Goal: Answer question/provide support

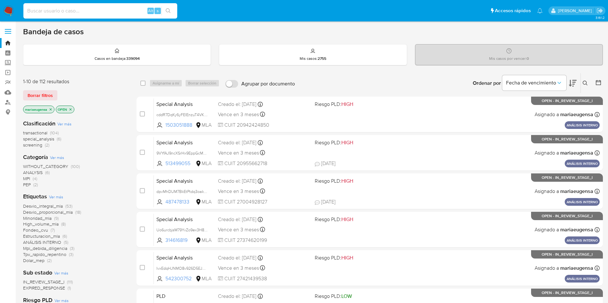
click at [78, 6] on div "Alt s" at bounding box center [100, 10] width 154 height 15
paste input "454593685"
type input "454593685"
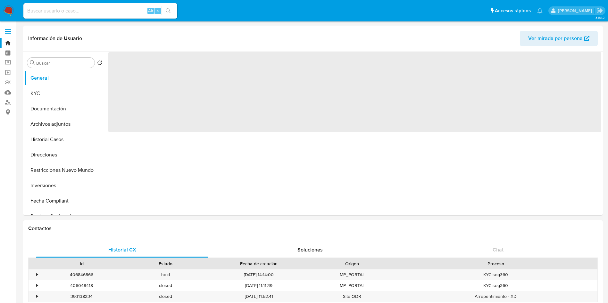
select select "10"
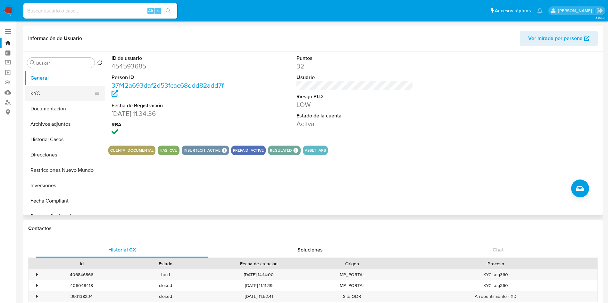
click at [73, 87] on button "KYC" at bounding box center [62, 93] width 75 height 15
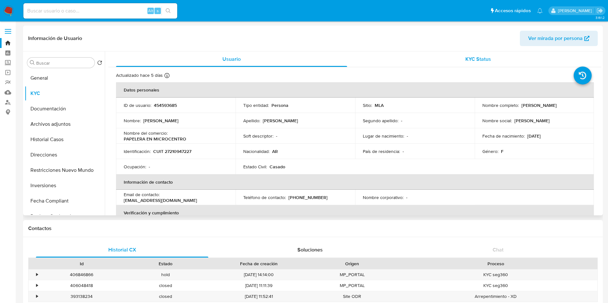
click at [372, 62] on span "KYC Status" at bounding box center [478, 58] width 26 height 7
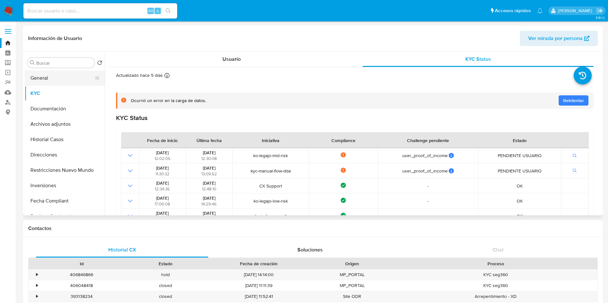
click at [68, 83] on button "General" at bounding box center [62, 77] width 75 height 15
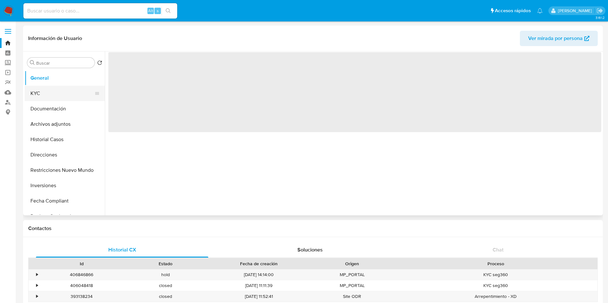
click at [65, 97] on button "KYC" at bounding box center [62, 93] width 75 height 15
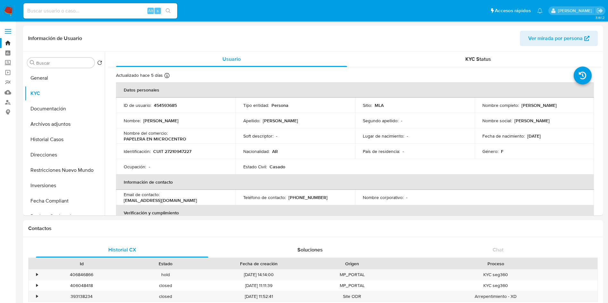
click at [69, 12] on input at bounding box center [100, 11] width 154 height 8
paste input "NdpZTNT4F5eWpd1lLf93OaI9"
type input "NdpZTNT4F5eWpd1lLf93OaI9"
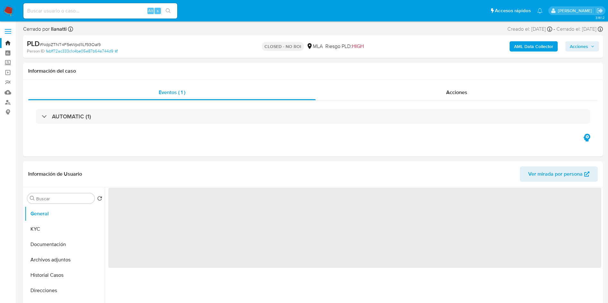
select select "10"
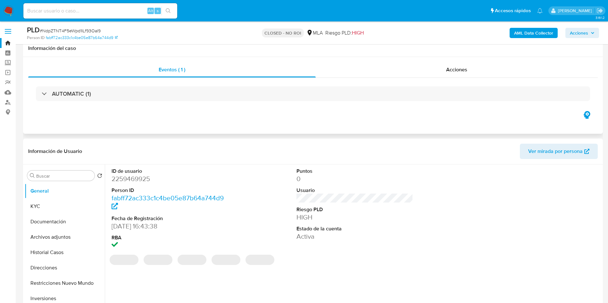
scroll to position [48, 0]
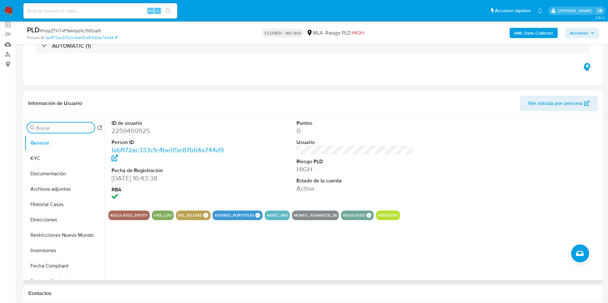
click at [61, 127] on input "Buscar" at bounding box center [64, 128] width 56 height 6
click at [111, 7] on input at bounding box center [100, 11] width 154 height 8
paste input "YvGmtgENBMInviwYthGtDUuP"
type input "YvGmtgENBMInviwYthGtDUuP"
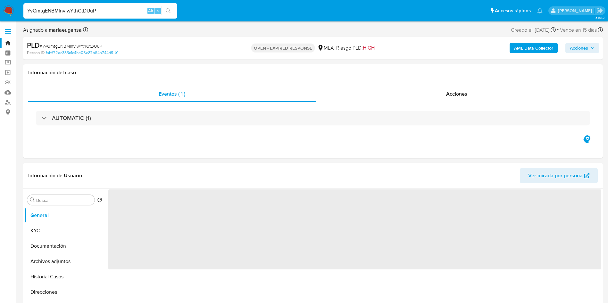
select select "10"
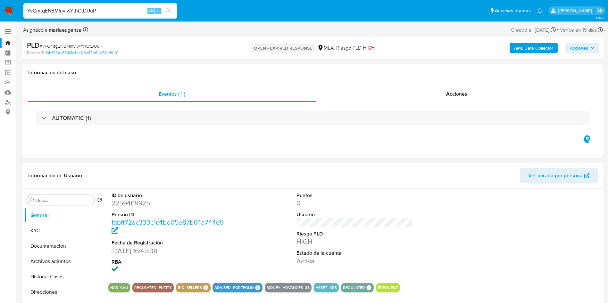
click at [86, 45] on span "# YvGmtgENBMInviwYthGtDUuP" at bounding box center [71, 46] width 62 height 6
copy span "YvGmtgENBMInviwYthGtDUuP"
click at [243, 184] on div "ID de usuario 2259469925 Person ID fabff72ac333c1c4be05e87b64a744d9 Fecha de Re…" at bounding box center [354, 233] width 493 height 89
click at [55, 184] on div "Buscar" at bounding box center [60, 200] width 67 height 10
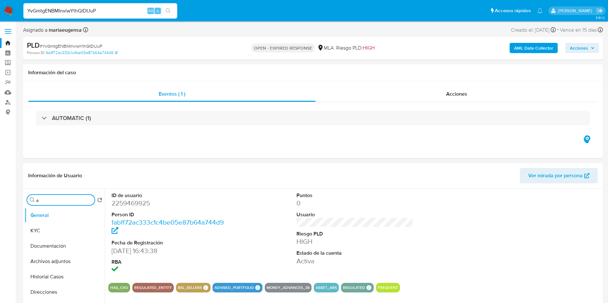
click at [56, 184] on input "a" at bounding box center [64, 201] width 56 height 6
drag, startPoint x: 54, startPoint y: 230, endPoint x: 176, endPoint y: 213, distance: 122.6
click at [58, 184] on button "Archivos adjuntos" at bounding box center [65, 230] width 80 height 15
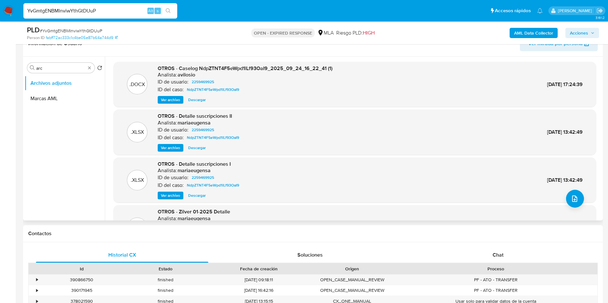
scroll to position [54, 0]
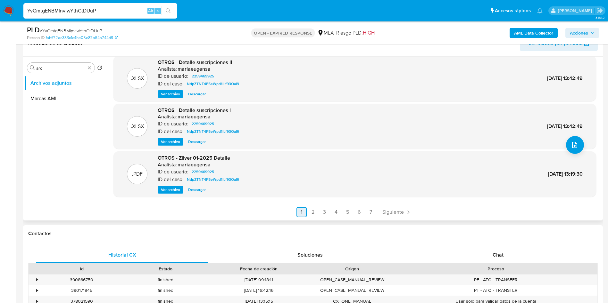
click at [315, 184] on link "2" at bounding box center [313, 212] width 10 height 10
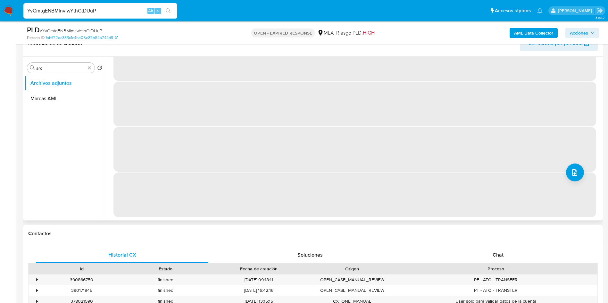
scroll to position [0, 0]
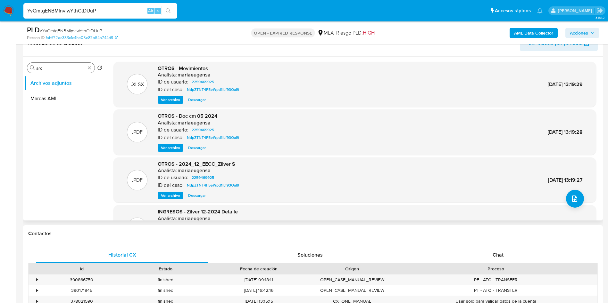
click at [57, 69] on input "arc" at bounding box center [60, 68] width 49 height 6
type input "a"
click at [56, 81] on button "KYC" at bounding box center [62, 83] width 75 height 15
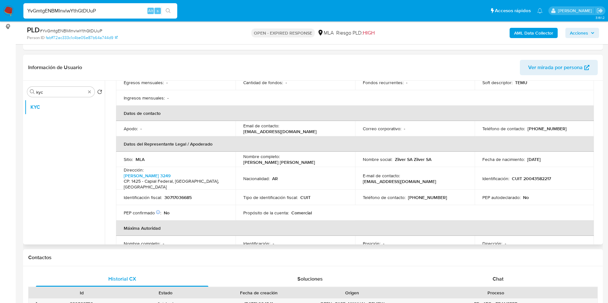
scroll to position [144, 0]
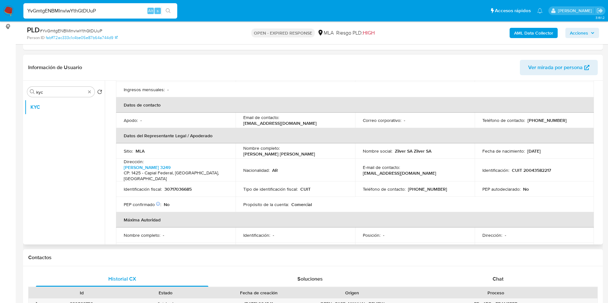
click at [184, 184] on td "Identificación fiscal : 30717036685" at bounding box center [175, 189] width 119 height 15
click at [186, 184] on p "30717036685" at bounding box center [177, 189] width 27 height 6
copy p "30717036685"
click at [86, 30] on span "# YvGmtgENBMInviwYthGtDUuP" at bounding box center [71, 31] width 62 height 6
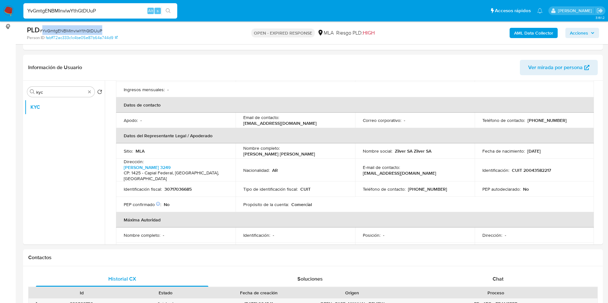
click at [86, 30] on span "# YvGmtgENBMInviwYthGtDUuP" at bounding box center [71, 31] width 62 height 6
click at [53, 89] on input "kyc" at bounding box center [60, 92] width 49 height 6
click at [54, 91] on input "kyc" at bounding box center [60, 92] width 49 height 6
click at [54, 91] on input "a" at bounding box center [60, 92] width 49 height 6
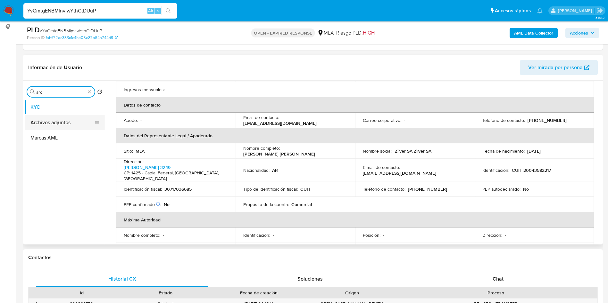
type input "arc"
click at [51, 120] on button "Archivos adjuntos" at bounding box center [62, 122] width 75 height 15
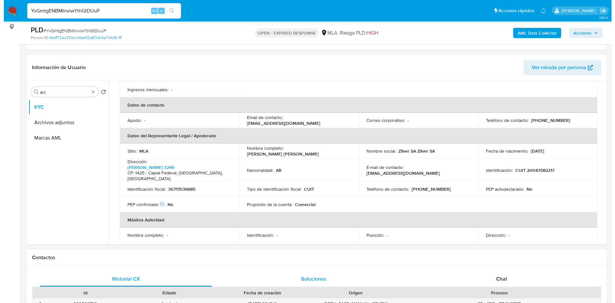
scroll to position [0, 0]
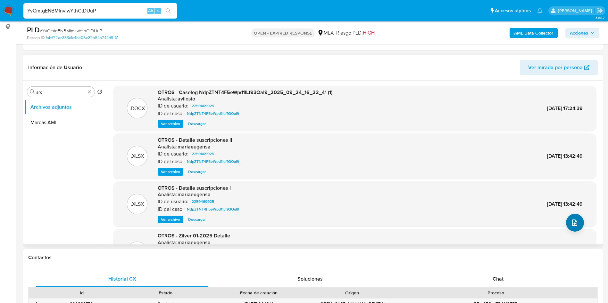
drag, startPoint x: 565, startPoint y: 214, endPoint x: 568, endPoint y: 217, distance: 4.1
click at [372, 184] on div ".XLSX OTROS - Detalle suscripciones I Analista: mariaeugensa ID de usuario: 225…" at bounding box center [355, 204] width 476 height 39
click at [372, 184] on button "upload-file" at bounding box center [575, 223] width 18 height 18
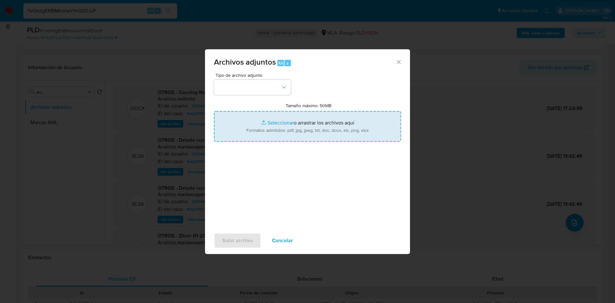
click at [298, 131] on input "Tamaño máximo: 50MB Seleccionar archivos" at bounding box center [307, 126] width 187 height 31
type input "C:\fakepath\Calculador documentación v2.xlsx"
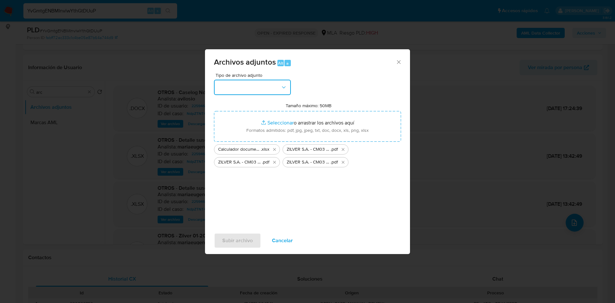
click at [255, 90] on button "button" at bounding box center [252, 87] width 77 height 15
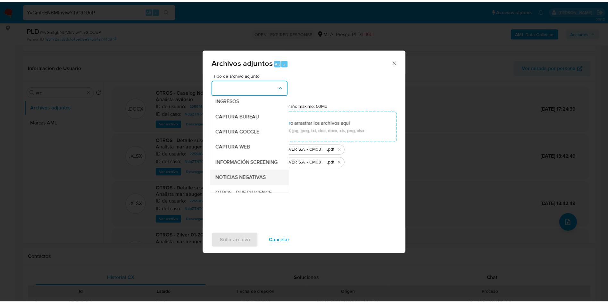
scroll to position [48, 0]
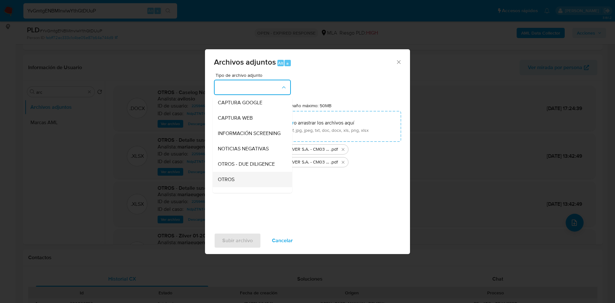
click at [234, 183] on span "OTROS" at bounding box center [226, 180] width 17 height 6
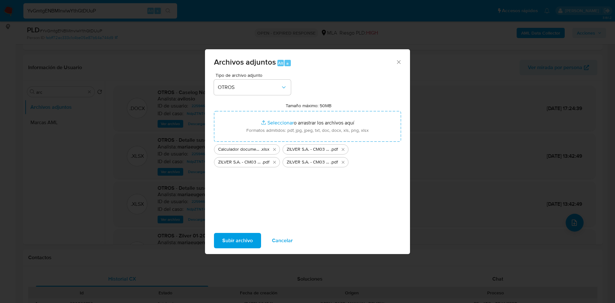
click at [245, 184] on span "Subir archivo" at bounding box center [237, 241] width 30 height 14
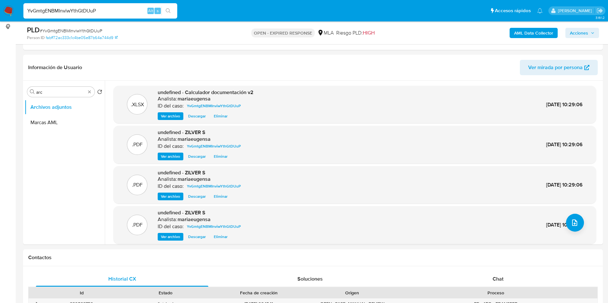
click at [103, 7] on div "YvGmtgENBMInviwYthGtDUuP Alt s" at bounding box center [100, 10] width 154 height 15
click at [103, 7] on input "YvGmtgENBMInviwYthGtDUuP" at bounding box center [100, 11] width 154 height 8
paste input "6T9uuvJs5snu4nZBxjBRFjOl"
type input "6T9uuvJs5snu4nZBxjBRFjOl"
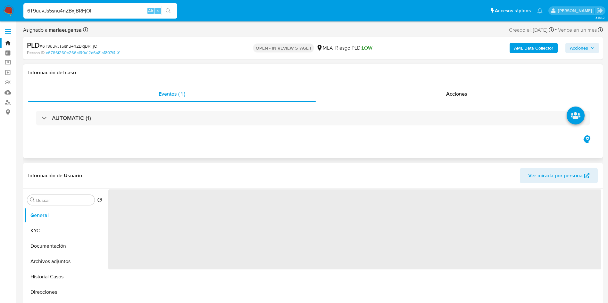
select select "10"
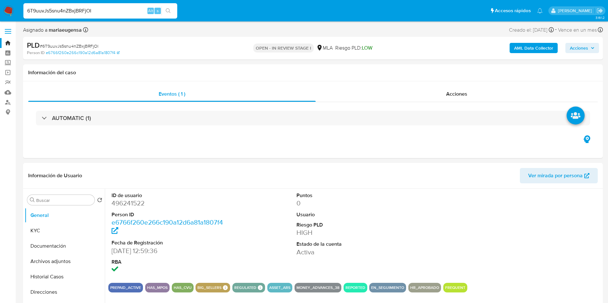
select select "10"
click at [81, 9] on input "6T9uuvJs5snu4nZBxjBRFjOl" at bounding box center [100, 11] width 154 height 8
paste input "UUtfbX8VWQ52HOcwosYVat1Q"
click at [81, 9] on input "6T9uuvJs5snu4nZBxjBRUUtfbX8VWQ52HOcwosYVat1QFjOl" at bounding box center [100, 11] width 154 height 8
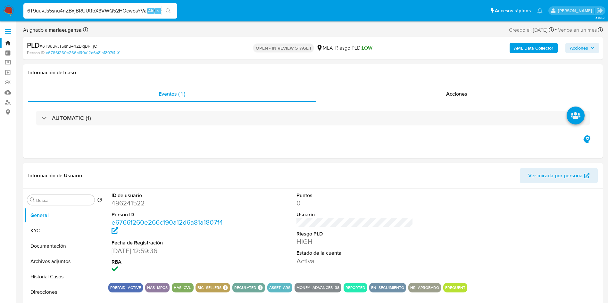
click at [81, 9] on input "6T9uuvJs5snu4nZBxjBRUUtfbX8VWQ52HOcwosYVat1QFjOl" at bounding box center [100, 11] width 154 height 8
paste input "UUtfbX8VWQ52HOcwosYVat1Q"
type input "6T9uuvJs5snu4nZBxjBRUUtfbX8VWQ52HOcwosYVat1QUUtfbX8VWQ52HOcwosYVat1QFjOl"
click at [81, 9] on input "6T9uuvJs5snu4nZBxjBRUUtfbX8VWQ52HOcwosYVat1QUUtfbX8VWQ52HOcwosYVat1QFjOl" at bounding box center [100, 11] width 154 height 8
click at [81, 8] on input "6T9uuvJs5snu4nZBxjBRUUtfbX8VWQ52HOcwosYVat1QUUtfbX8VWQ52HOcwosYVat1QFjOl" at bounding box center [100, 11] width 154 height 8
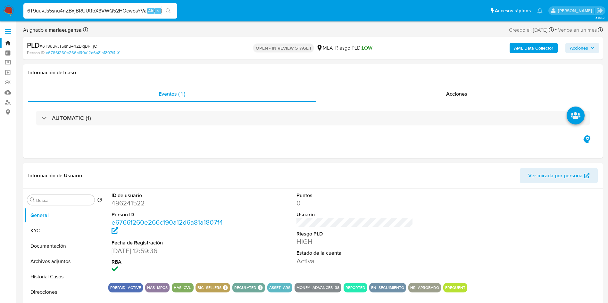
click at [81, 9] on input "6T9uuvJs5snu4nZBxjBRUUtfbX8VWQ52HOcwosYVat1QUUtfbX8VWQ52HOcwosYVat1QFjOl" at bounding box center [100, 11] width 154 height 8
paste input "UUtfbX8VWQ52HOcwosYVat1Q"
type input "UUtfbX8VWQ52HOcwosYVat1Q"
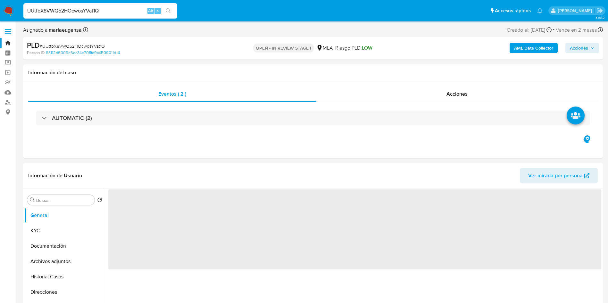
select select "10"
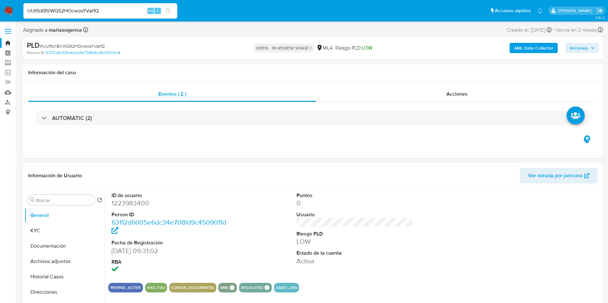
click at [132, 203] on dd "1223983400" at bounding box center [169, 203] width 117 height 9
click at [132, 202] on dd "1223983400" at bounding box center [169, 203] width 117 height 9
copy dd "1223983400"
click at [62, 225] on button "KYC" at bounding box center [62, 230] width 75 height 15
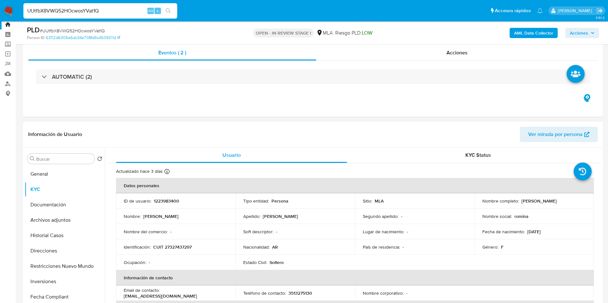
scroll to position [23, 0]
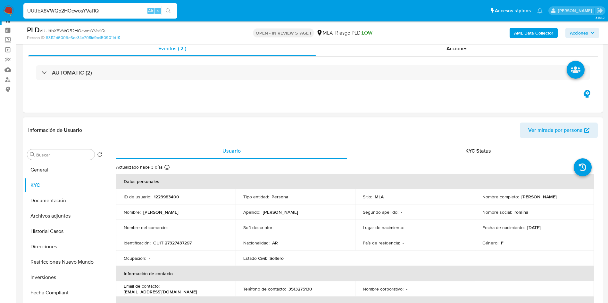
click at [184, 245] on p "CUIT 27327437297" at bounding box center [172, 243] width 38 height 6
click at [184, 244] on p "CUIT 27327437297" at bounding box center [172, 243] width 38 height 6
click at [175, 243] on p "CUIT 27327437297" at bounding box center [172, 243] width 38 height 6
click at [175, 242] on p "CUIT 27327437297" at bounding box center [172, 243] width 38 height 6
copy p "27327437297"
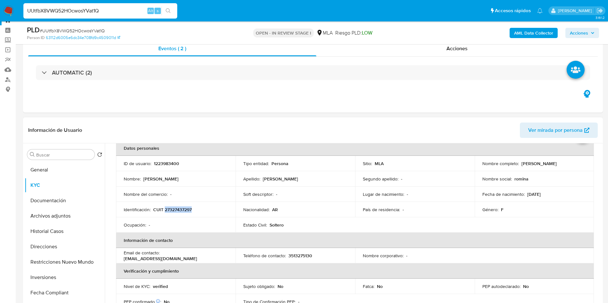
scroll to position [48, 0]
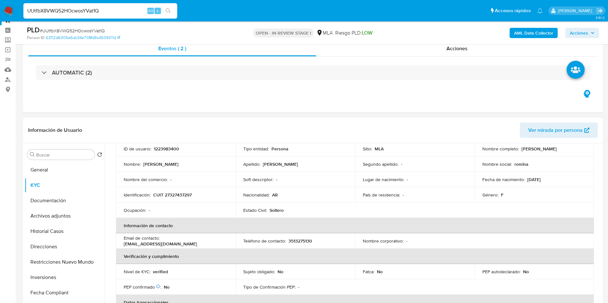
click at [299, 240] on p "3513275130" at bounding box center [300, 241] width 24 height 6
copy p "3513275130"
click at [82, 32] on span "# UUtfbX8VWQ52HOcwosYVat1Q" at bounding box center [72, 31] width 65 height 6
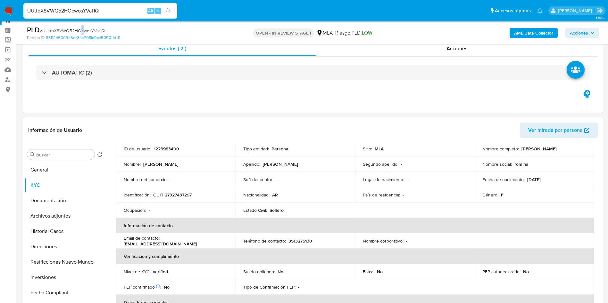
copy span "c"
click at [95, 32] on span "# UUtfbX8VWQ52HOcwosYVat1Q" at bounding box center [72, 31] width 65 height 6
copy span "UUtfbX8VWQ52HOcwosYVat1Q"
click at [62, 168] on button "General" at bounding box center [62, 169] width 75 height 15
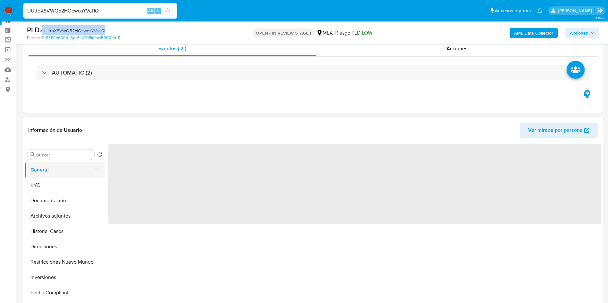
scroll to position [0, 0]
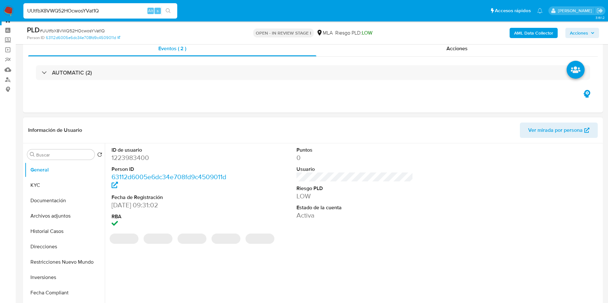
click at [131, 157] on dd "1223983400" at bounding box center [169, 157] width 117 height 9
copy dd "1223983400"
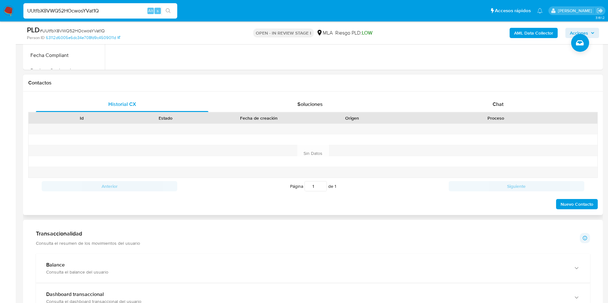
scroll to position [263, 0]
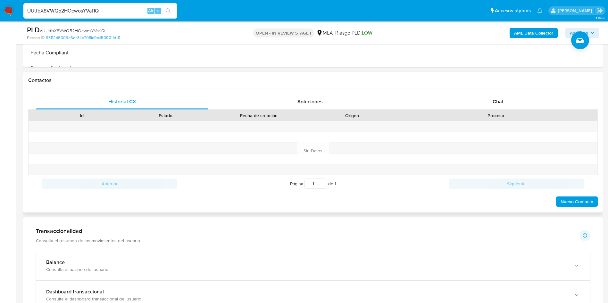
drag, startPoint x: 478, startPoint y: 101, endPoint x: 463, endPoint y: 113, distance: 20.0
click at [478, 101] on div "Chat" at bounding box center [498, 101] width 172 height 15
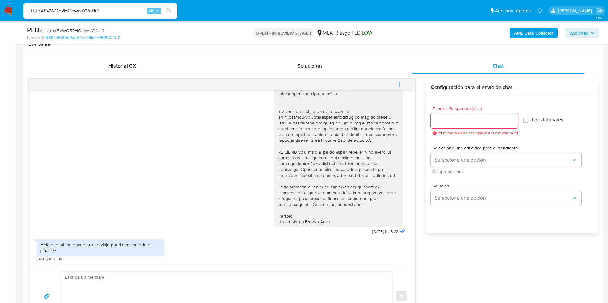
scroll to position [311, 0]
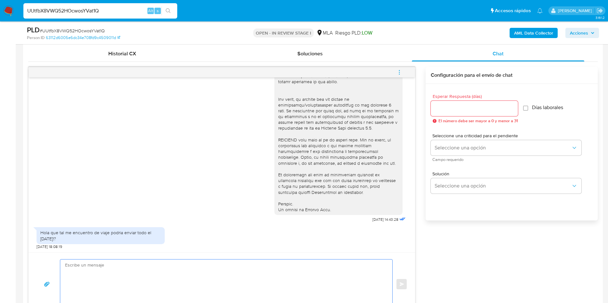
drag, startPoint x: 123, startPoint y: 272, endPoint x: 139, endPoint y: 259, distance: 20.5
click at [132, 265] on textarea at bounding box center [224, 284] width 319 height 49
click at [135, 278] on textarea "Hola, Muchas gracias por tu respuesta. COn relcion" at bounding box center [224, 284] width 319 height 49
drag, startPoint x: 148, startPoint y: 281, endPoint x: 167, endPoint y: 276, distance: 19.8
click at [149, 280] on textarea "Hola, Muchas gracias por tu respuesta. CoOn relcion" at bounding box center [224, 284] width 319 height 49
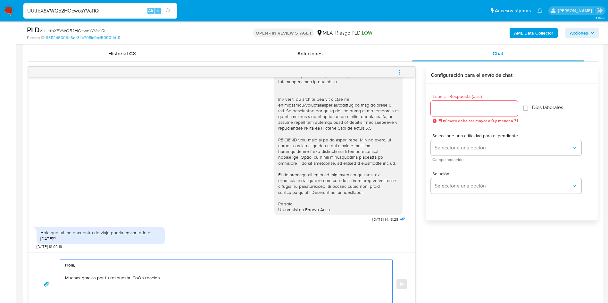
click at [137, 279] on textarea "Hola, Muchas gracias por tu respuesta. CoOn reacion" at bounding box center [224, 284] width 319 height 49
drag, startPoint x: 137, startPoint y: 279, endPoint x: 135, endPoint y: 283, distance: 4.0
click at [135, 283] on textarea "Hola, Muchas gracias por tu respuesta. CoOn reacion" at bounding box center [224, 284] width 319 height 49
drag, startPoint x: 144, startPoint y: 279, endPoint x: 173, endPoint y: 276, distance: 28.6
click at [145, 279] on textarea "Hola, Muchas gracias por tu respuesta. Con reacion" at bounding box center [224, 284] width 319 height 49
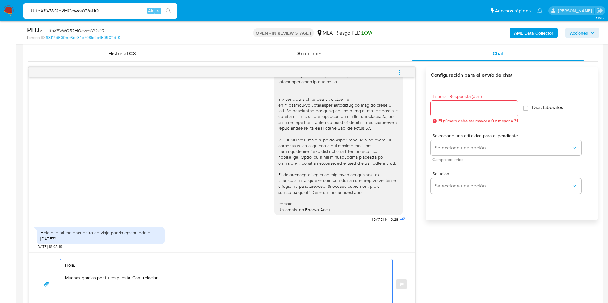
click at [225, 276] on textarea "Hola, Muchas gracias por tu respuesta. Con relacion" at bounding box center [224, 284] width 319 height 49
click at [142, 278] on textarea "Hola, Muchas gracias por tu respuesta. Con relacion" at bounding box center [224, 284] width 319 height 49
click at [253, 280] on textarea "Hola, Muchas gracias por tu respuesta. Con relación a la misma, te solicitamos …" at bounding box center [224, 284] width 319 height 49
paste textarea "En función de las operaciones registradas en tu cuenta de Mercado Pago, necesit…"
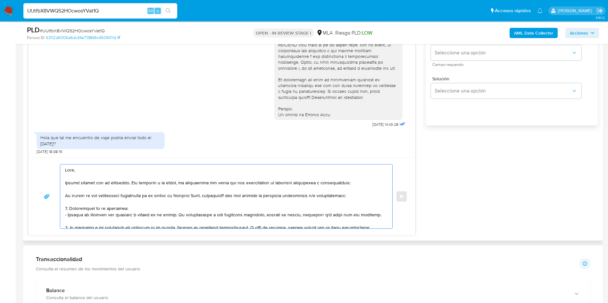
scroll to position [407, 0]
drag, startPoint x: 361, startPoint y: 194, endPoint x: 79, endPoint y: 185, distance: 282.1
click at [68, 193] on textarea at bounding box center [224, 196] width 319 height 64
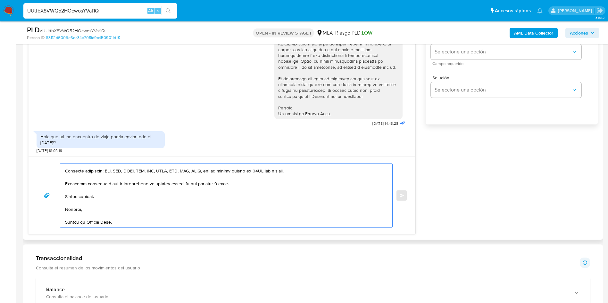
scroll to position [222, 0]
click at [73, 224] on textarea at bounding box center [224, 196] width 319 height 64
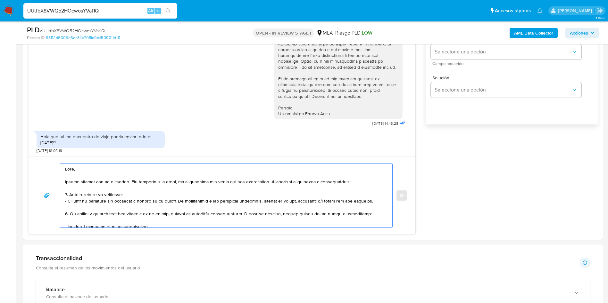
drag, startPoint x: 129, startPoint y: 223, endPoint x: 2, endPoint y: 112, distance: 168.7
click at [2, 112] on section "Bandeja Tablero Screening Búsqueda en Listas Watchlist Herramientas Operaciones…" at bounding box center [304, 283] width 608 height 1380
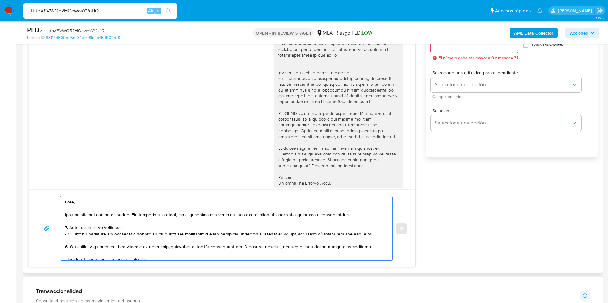
scroll to position [359, 0]
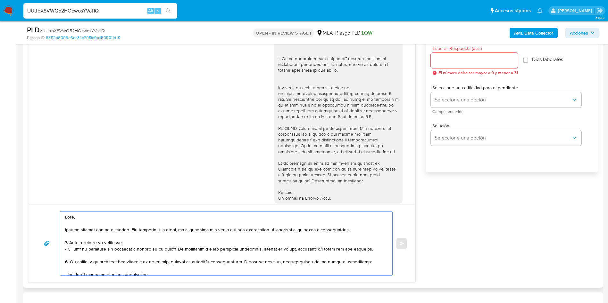
type textarea "Hola, Muchas gracias por tu respuesta. Con relación a la misma, te solicitamos …"
click at [442, 58] on input "Esperar Respuesta (días)" at bounding box center [474, 60] width 87 height 8
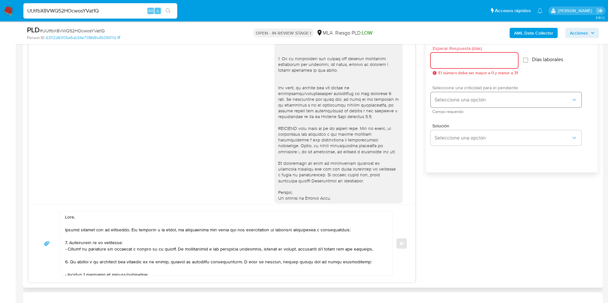
type input "2"
type input "3"
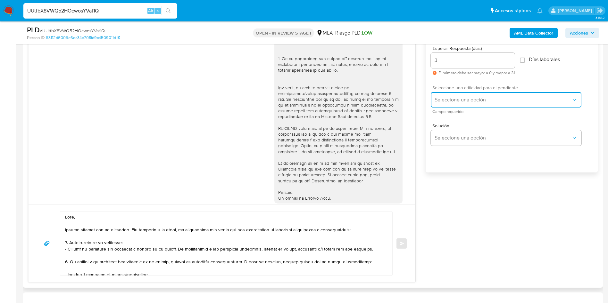
click at [456, 101] on span "Seleccione una opción" at bounding box center [502, 100] width 136 height 6
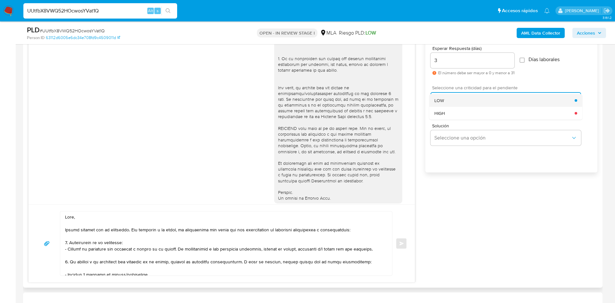
click at [439, 102] on span "LOW" at bounding box center [439, 101] width 10 height 6
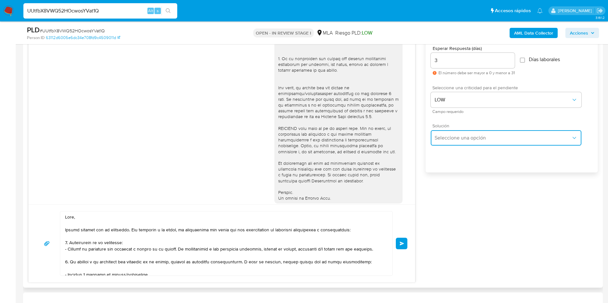
click at [451, 139] on span "Seleccione una opción" at bounding box center [502, 138] width 136 height 6
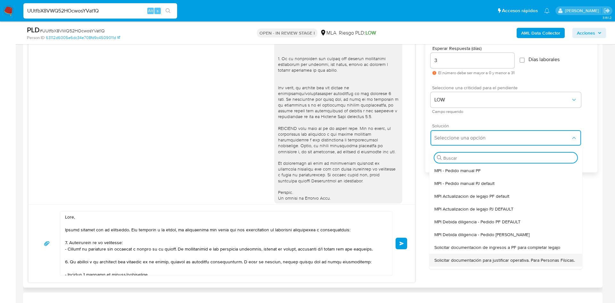
click at [449, 261] on span "Solicitar documentación para justificar operativa. Para Personas Físicas." at bounding box center [504, 261] width 141 height 6
type textarea "Hola,En función de las operaciones registradas en tu cuenta de Mercado Pago, ne…"
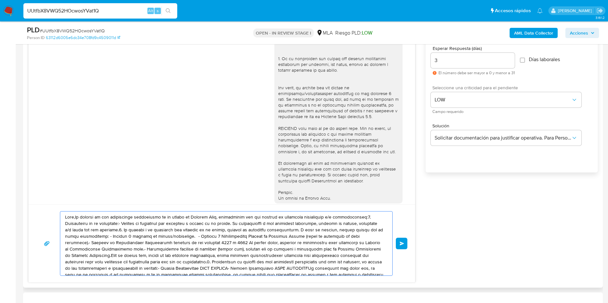
click at [280, 252] on textarea at bounding box center [224, 244] width 319 height 64
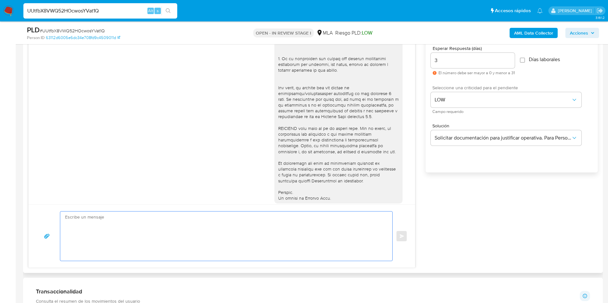
paste textarea "Hola, Muchas gracias por tu respuesta. Con relación a la misma, te solicitamos …"
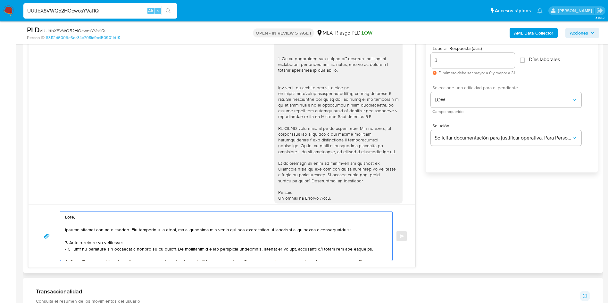
scroll to position [214, 0]
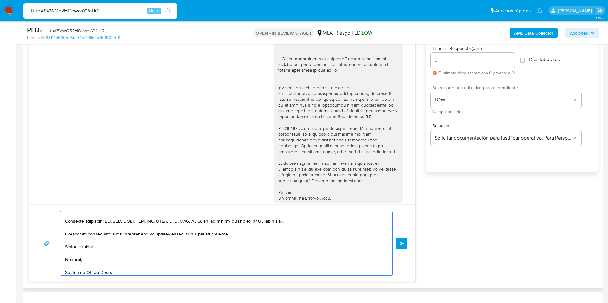
click at [280, 251] on textarea at bounding box center [224, 244] width 319 height 64
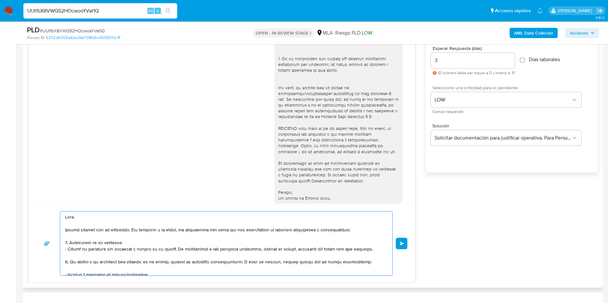
scroll to position [48, 0]
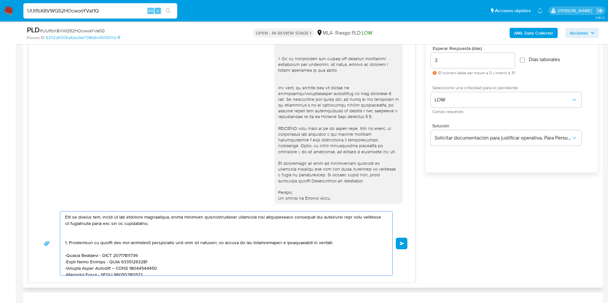
click at [98, 231] on textarea at bounding box center [224, 244] width 319 height 64
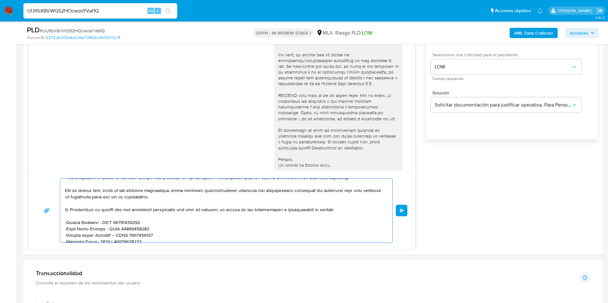
scroll to position [407, 0]
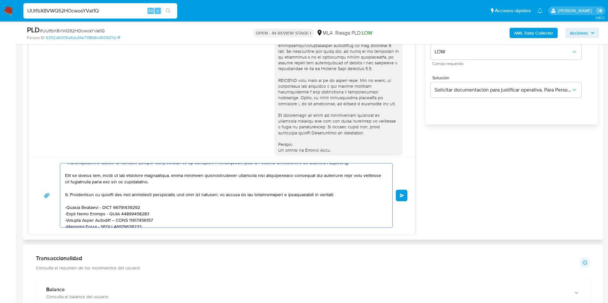
click at [117, 208] on textarea at bounding box center [224, 196] width 319 height 64
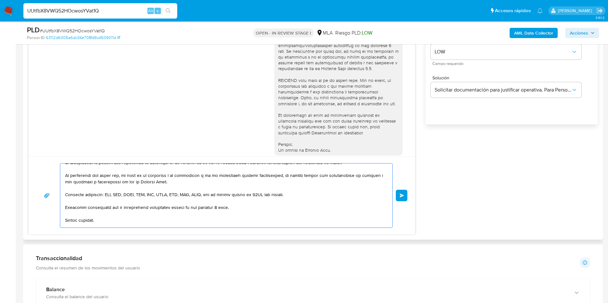
scroll to position [138, 0]
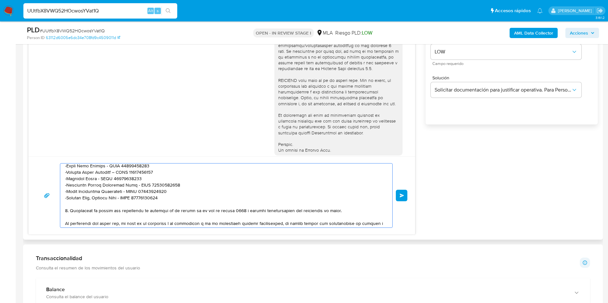
click at [222, 198] on textarea at bounding box center [224, 196] width 319 height 64
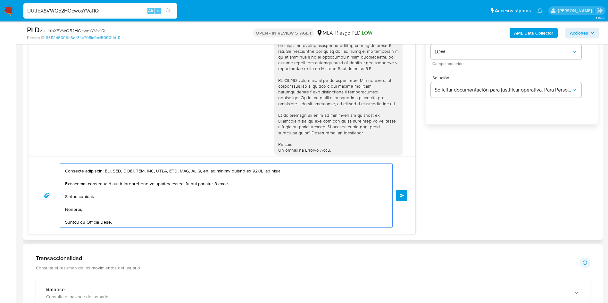
type textarea "Hola, Muchas gracias por tu respuesta. Con relación a la misma, te solicitamos …"
drag, startPoint x: 411, startPoint y: 194, endPoint x: 408, endPoint y: 194, distance: 3.2
click at [410, 194] on div "Enviar" at bounding box center [222, 196] width 386 height 78
click at [405, 194] on button "Enviar" at bounding box center [402, 196] width 12 height 12
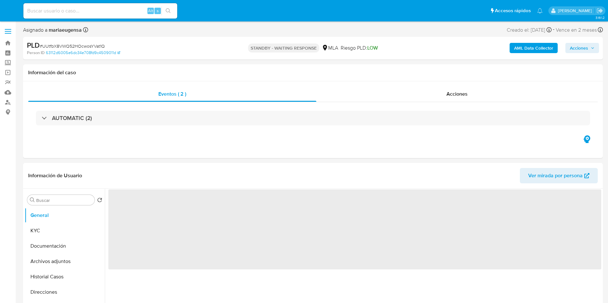
select select "10"
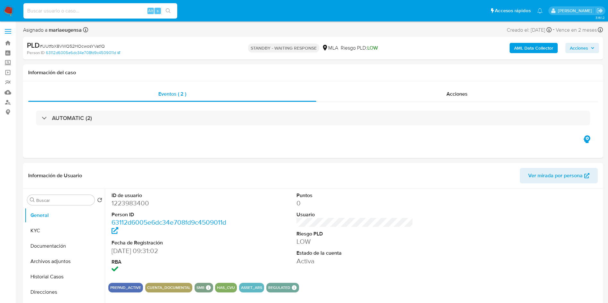
click at [84, 13] on input at bounding box center [100, 11] width 154 height 8
paste input "Dt056FcSuCFFATdeLbEjSNZd"
type input "Dt056FcSuCFFATdeLbEjSNZd"
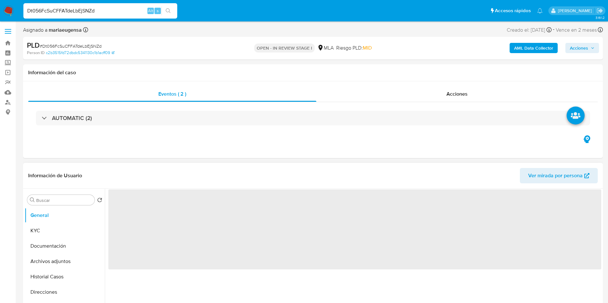
select select "10"
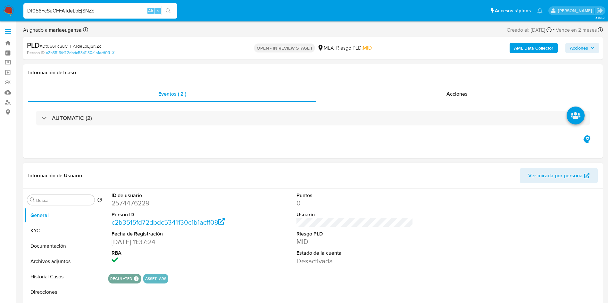
click at [411, 216] on dt "Usuario" at bounding box center [354, 214] width 117 height 7
click at [129, 204] on dd "2574476229" at bounding box center [169, 203] width 117 height 9
copy dd "2574476229"
click at [67, 46] on span "# Dt056FcSuCFFATdeLbEjSNZd" at bounding box center [71, 46] width 62 height 6
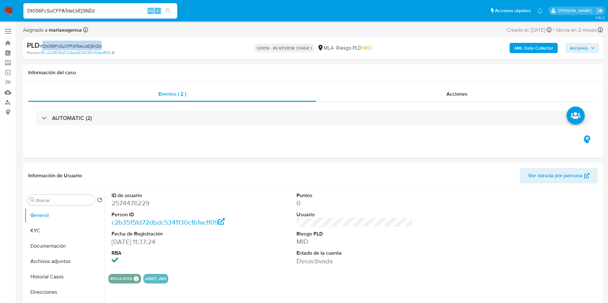
click at [67, 46] on span "# Dt056FcSuCFFATdeLbEjSNZd" at bounding box center [71, 46] width 62 height 6
copy span "Dt056FcSuCFFATdeLbEjSNZd"
click at [139, 201] on dd "2574476229" at bounding box center [169, 203] width 117 height 9
copy dd "2574476229"
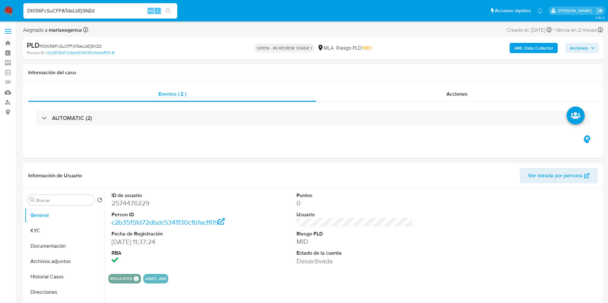
click at [130, 208] on dl "ID de usuario 2574476229 Person ID c2b3515fd72dbdc5341130c1b1acff09 Fecha de Re…" at bounding box center [169, 229] width 117 height 74
click at [129, 205] on dd "2574476229" at bounding box center [169, 203] width 117 height 9
copy dd "2574476229"
drag, startPoint x: 58, startPoint y: 229, endPoint x: 67, endPoint y: 227, distance: 9.2
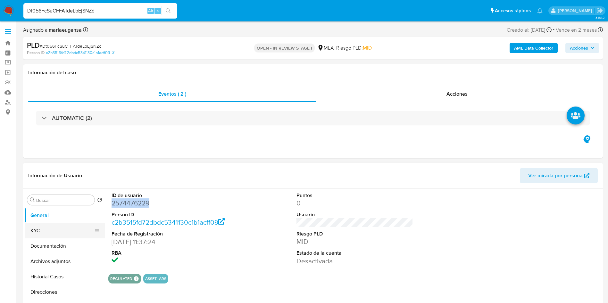
click at [58, 229] on button "KYC" at bounding box center [62, 230] width 75 height 15
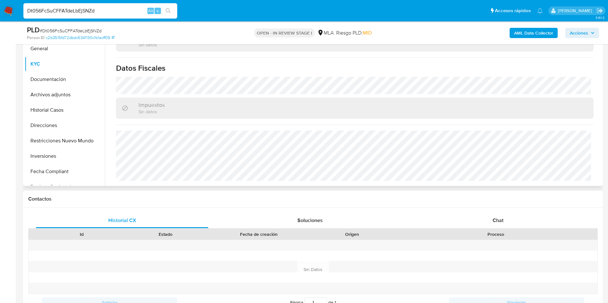
scroll to position [277, 0]
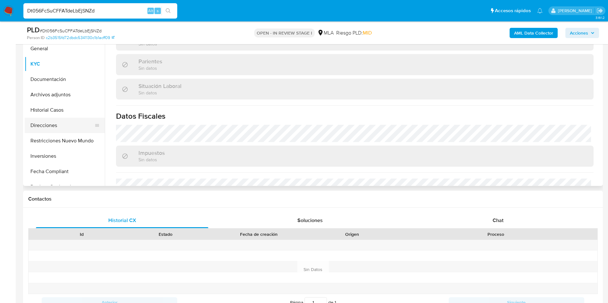
drag, startPoint x: 62, startPoint y: 126, endPoint x: 52, endPoint y: 137, distance: 14.7
click at [62, 126] on button "Direcciones" at bounding box center [65, 125] width 80 height 15
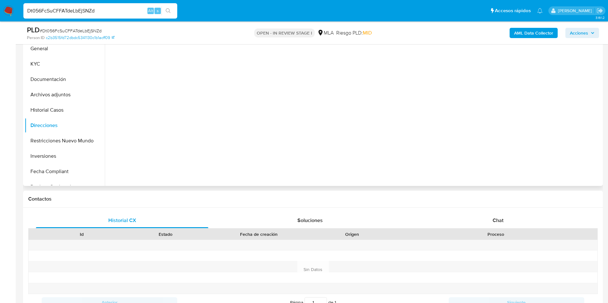
scroll to position [96, 0]
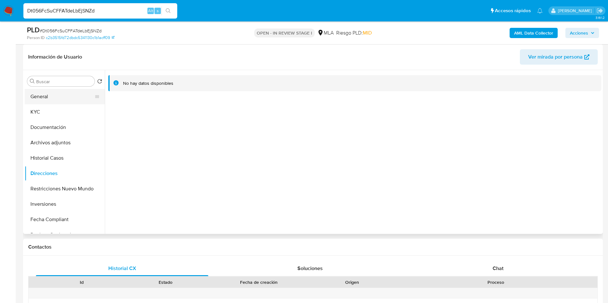
click at [65, 101] on button "General" at bounding box center [62, 96] width 75 height 15
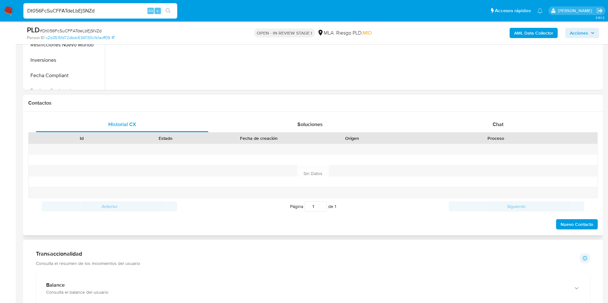
scroll to position [48, 0]
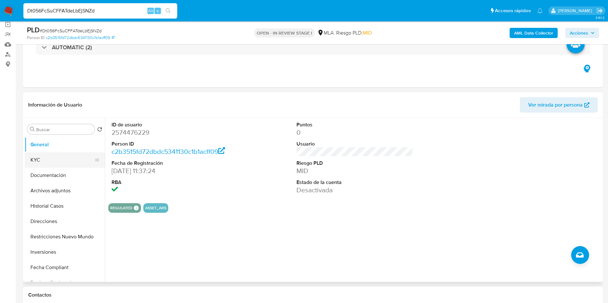
drag, startPoint x: 58, startPoint y: 157, endPoint x: 62, endPoint y: 158, distance: 4.0
click at [58, 157] on button "KYC" at bounding box center [62, 159] width 75 height 15
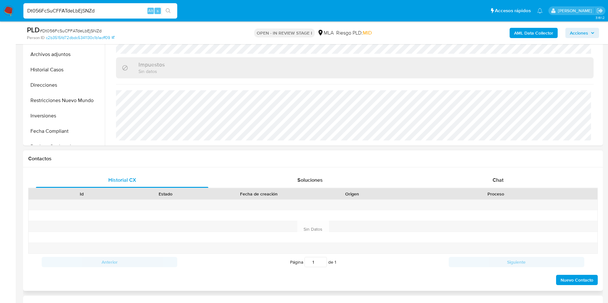
scroll to position [240, 0]
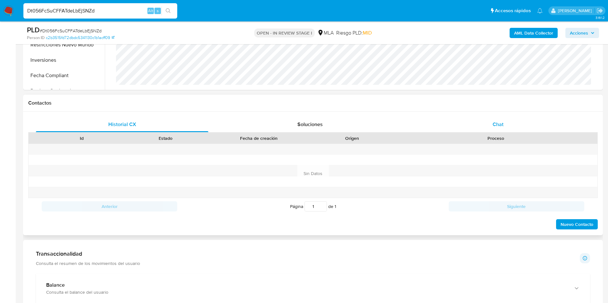
click at [493, 127] on span "Chat" at bounding box center [497, 124] width 11 height 7
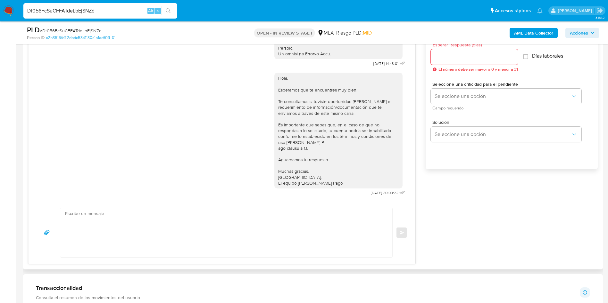
scroll to position [384, 0]
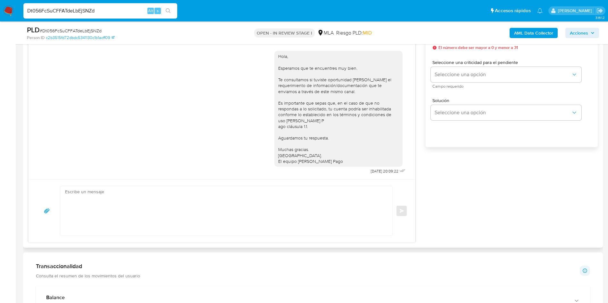
click at [218, 137] on div "Hola, Esperamos que te encuentres muy bien. Te consultamos si tuviste oportunid…" at bounding box center [222, 110] width 370 height 129
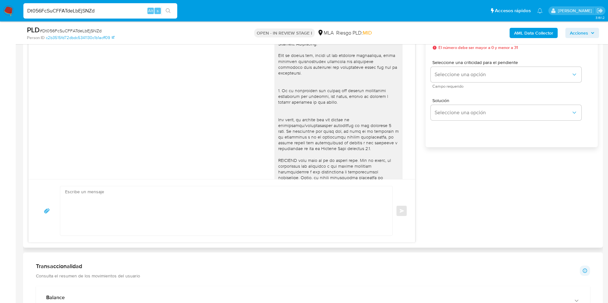
scroll to position [88, 0]
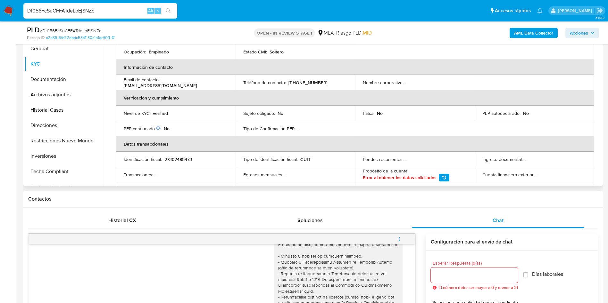
scroll to position [85, 0]
click at [188, 157] on p "27307485473" at bounding box center [178, 160] width 28 height 6
copy p "27307485473"
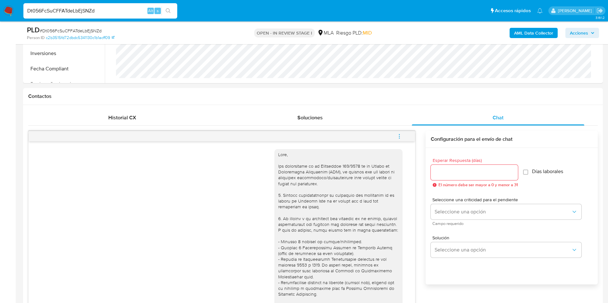
scroll to position [237, 0]
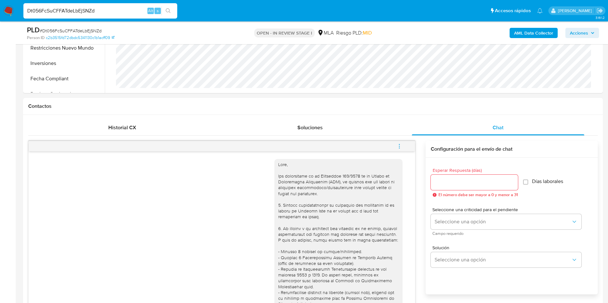
click at [400, 147] on icon "menu-action" at bounding box center [399, 147] width 6 height 6
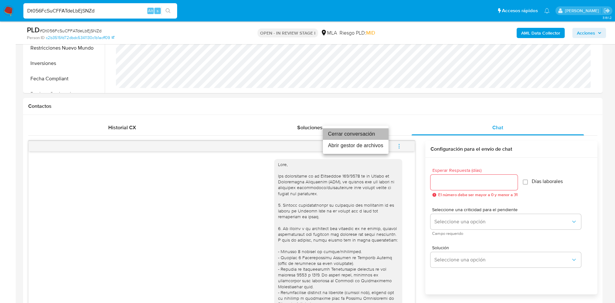
click at [366, 138] on li "Cerrar conversación" at bounding box center [356, 134] width 66 height 12
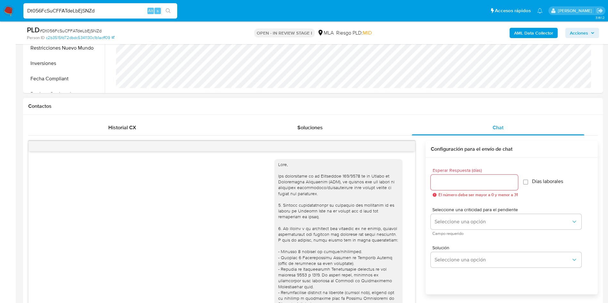
click at [442, 177] on div at bounding box center [474, 182] width 87 height 15
click at [444, 181] on input "Esperar Respuesta (días)" at bounding box center [474, 182] width 87 height 8
type input "3"
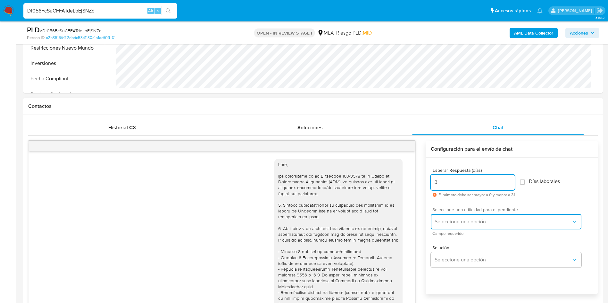
click at [447, 224] on span "Seleccione una opción" at bounding box center [502, 222] width 136 height 6
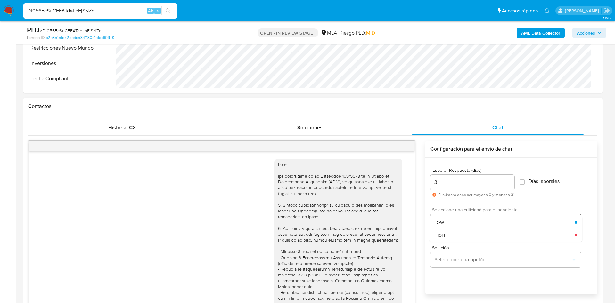
click at [451, 227] on div "LOW" at bounding box center [504, 222] width 140 height 13
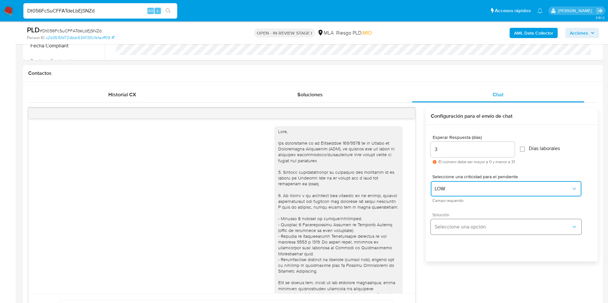
scroll to position [285, 0]
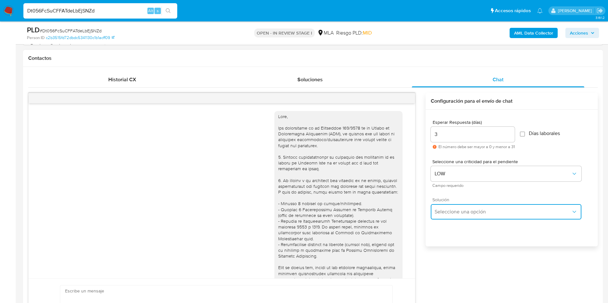
drag, startPoint x: 455, startPoint y: 205, endPoint x: 454, endPoint y: 209, distance: 3.3
click at [455, 206] on button "Seleccione una opción" at bounding box center [506, 211] width 151 height 15
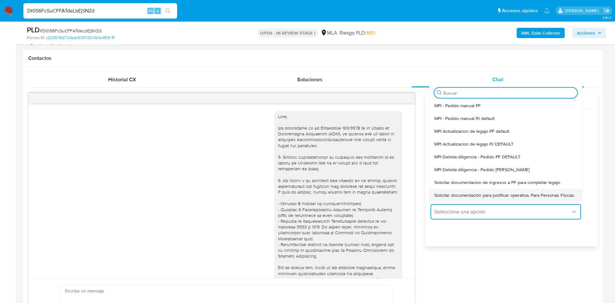
click at [448, 196] on span "Solicitar documentación para justificar operativa. Para Personas Físicas." at bounding box center [504, 196] width 141 height 6
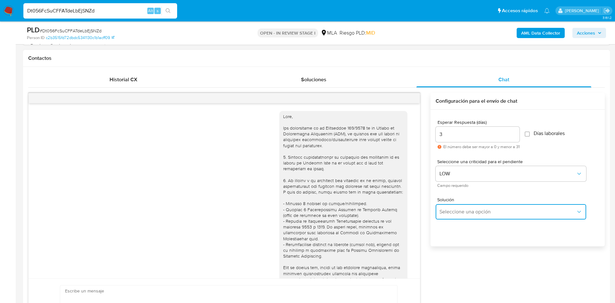
type textarea "Lore,Ip dolorsi am con adipiscinge seddoeiusmo te in utlabo et Dolorem Aliq, en…"
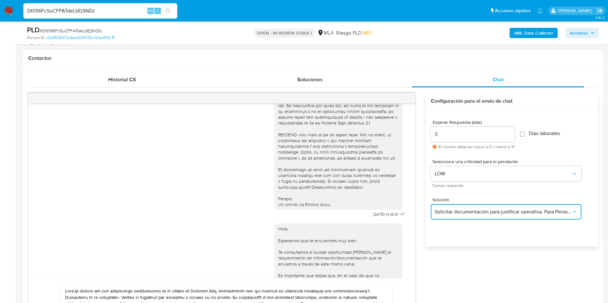
scroll to position [240, 0]
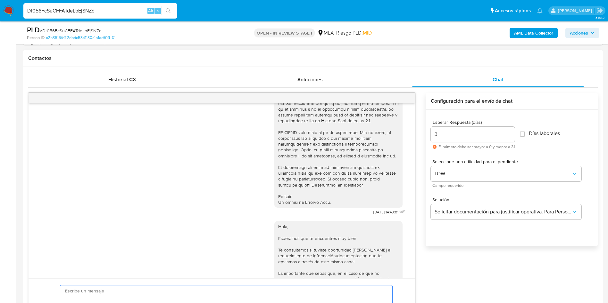
paste textarea "Lore, Ip dolorsi am con adipiscinge seddoeiusmo te in utlabo et Dolorem Aliq, e…"
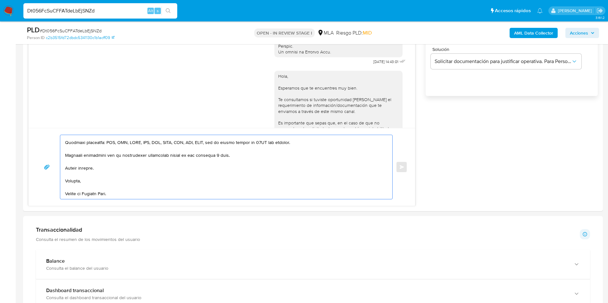
scroll to position [494, 0]
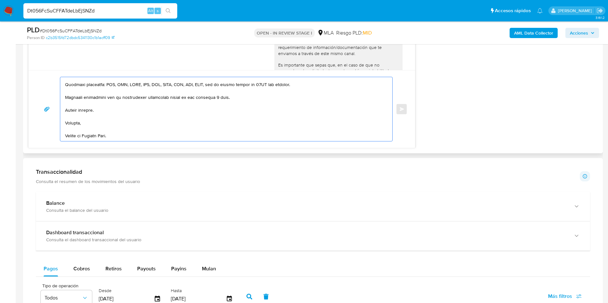
click at [178, 118] on textarea at bounding box center [224, 109] width 319 height 64
click at [177, 118] on textarea at bounding box center [224, 109] width 319 height 64
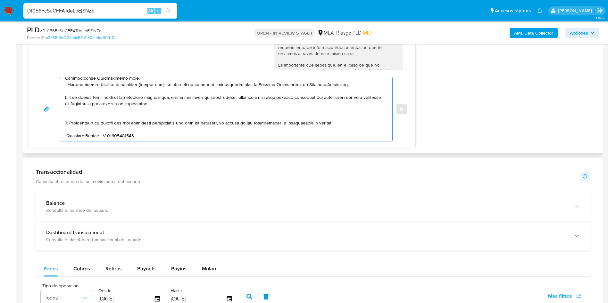
scroll to position [96, 0]
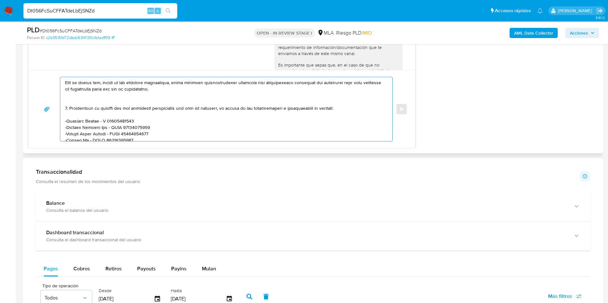
click at [113, 96] on textarea at bounding box center [224, 109] width 319 height 64
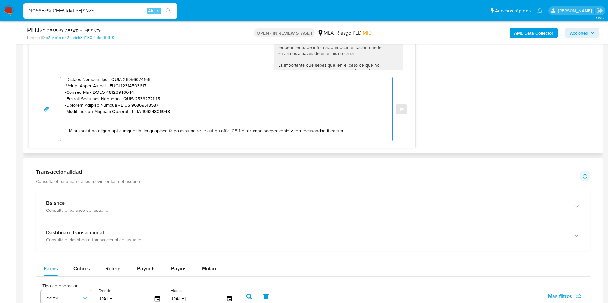
scroll to position [90, 0]
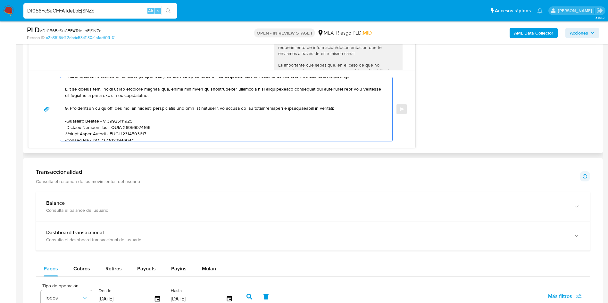
click at [102, 121] on textarea at bounding box center [224, 109] width 319 height 64
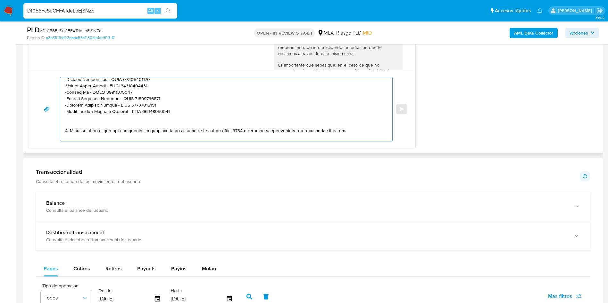
click at [102, 121] on textarea at bounding box center [224, 109] width 319 height 64
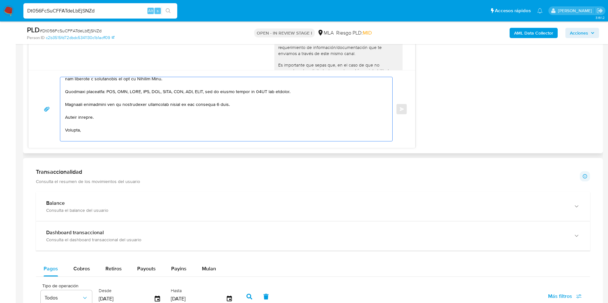
scroll to position [210, 0]
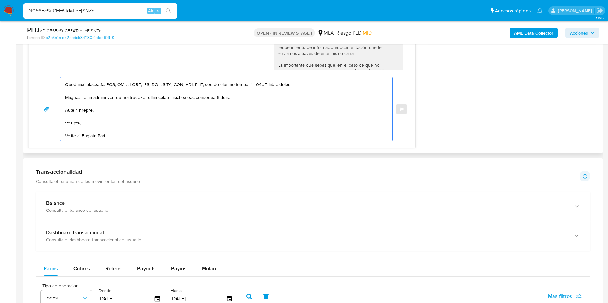
click at [119, 119] on textarea at bounding box center [224, 109] width 319 height 64
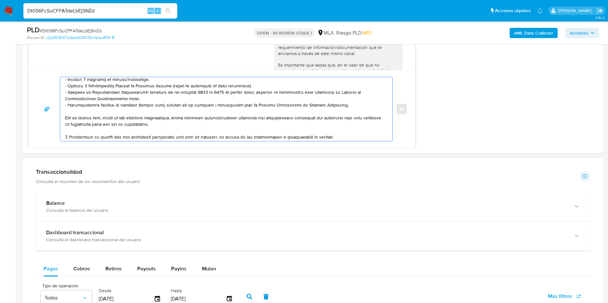
scroll to position [0, 0]
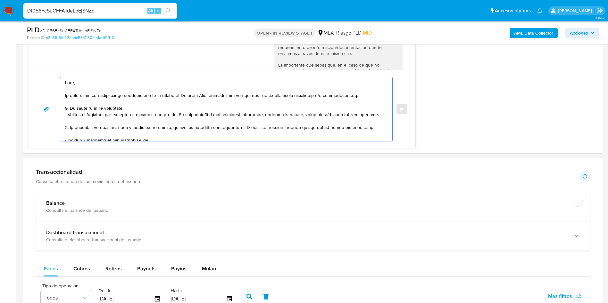
drag, startPoint x: 49, startPoint y: 115, endPoint x: 1, endPoint y: 32, distance: 96.0
click at [1, 32] on section "Bandeja Tablero Screening Búsqueda en Listas Watchlist Herramientas Operaciones…" at bounding box center [304, 247] width 608 height 1483
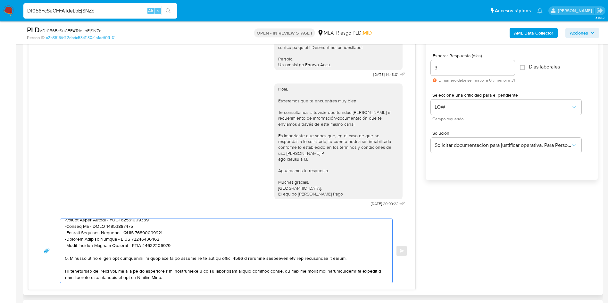
scroll to position [210, 0]
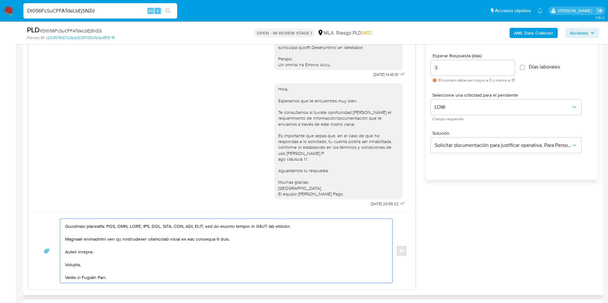
click at [176, 271] on textarea at bounding box center [224, 251] width 319 height 64
click at [177, 276] on textarea at bounding box center [224, 251] width 319 height 64
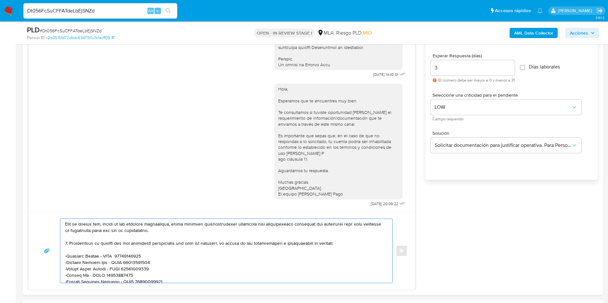
scroll to position [0, 0]
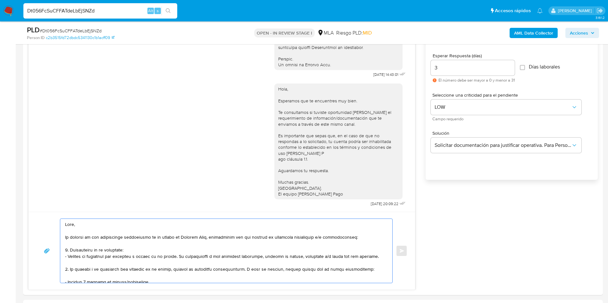
drag, startPoint x: 161, startPoint y: 275, endPoint x: 3, endPoint y: 151, distance: 200.8
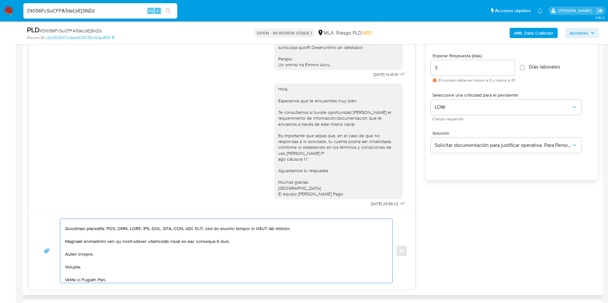
click at [175, 267] on textarea at bounding box center [224, 251] width 319 height 64
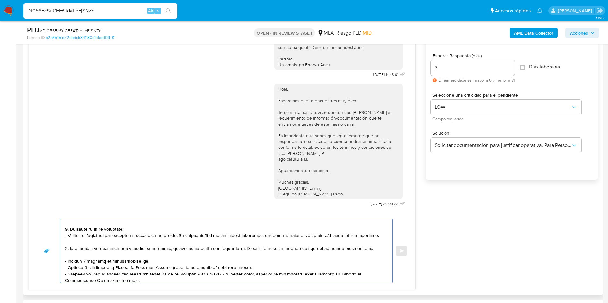
scroll to position [0, 0]
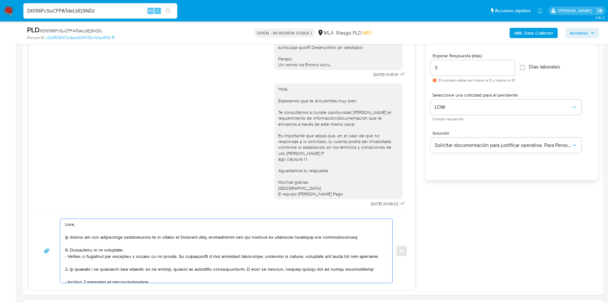
type textarea "Lore, Ip dolorsi am con adipiscinge seddoeiusmo te in utlabo et Dolorem Aliq, e…"
click at [73, 33] on span "# Dt056FcSuCFFATdeLbEjSNZd" at bounding box center [71, 31] width 62 height 6
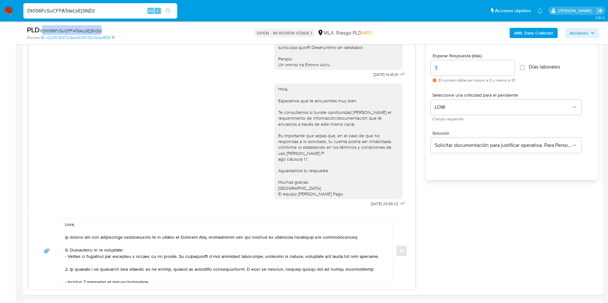
click at [73, 33] on span "# Dt056FcSuCFFATdeLbEjSNZd" at bounding box center [71, 31] width 62 height 6
copy span "Dt056FcSuCFFATdeLbEjSNZd"
drag, startPoint x: 402, startPoint y: 251, endPoint x: 393, endPoint y: 231, distance: 21.9
click at [393, 233] on div "Enviar" at bounding box center [221, 251] width 371 height 65
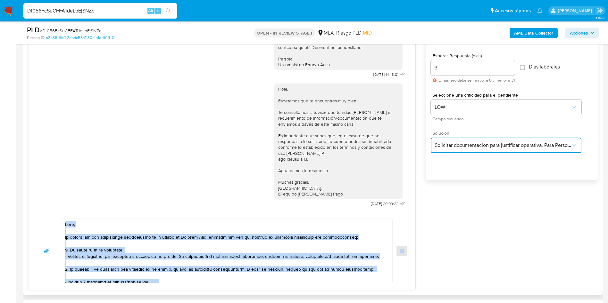
click at [446, 142] on span "Solicitar documentación para justificar operativa. Para Personas Físicas." at bounding box center [502, 145] width 136 height 6
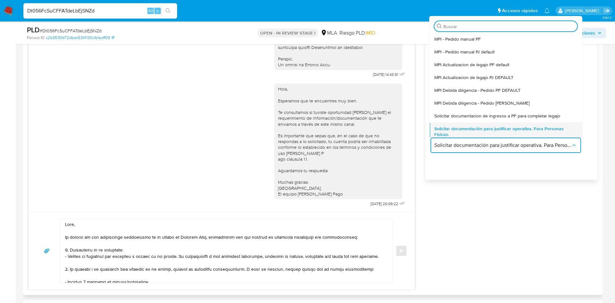
click at [450, 130] on span "Solicitar documentación para justificar operativa. Para Personas Físicas." at bounding box center [505, 132] width 143 height 12
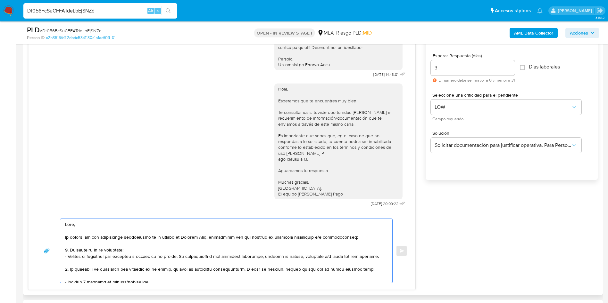
click at [317, 253] on textarea at bounding box center [224, 251] width 319 height 64
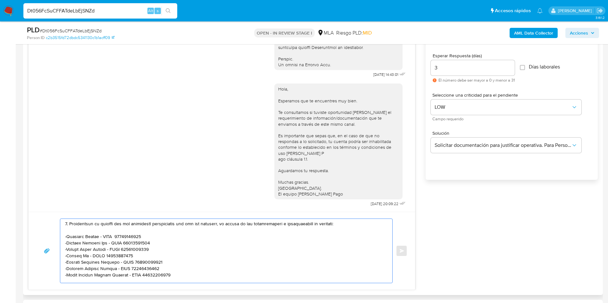
scroll to position [210, 0]
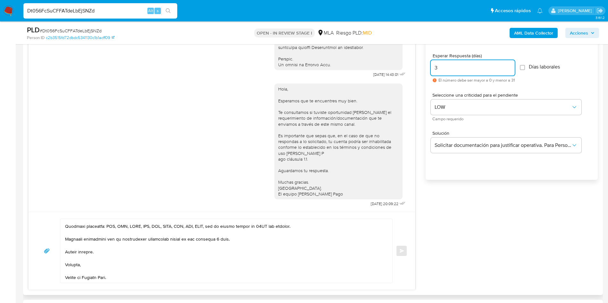
drag, startPoint x: 443, startPoint y: 67, endPoint x: 405, endPoint y: 68, distance: 38.8
click at [404, 68] on div "17/09/2025 14:43:01 Hola, Esperamos que te encuentres muy bien. Te consultamos …" at bounding box center [312, 158] width 569 height 264
type input "2"
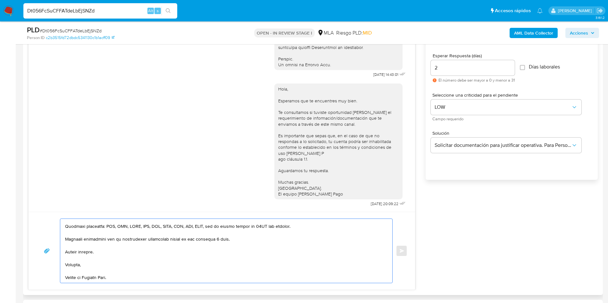
click at [335, 254] on textarea at bounding box center [224, 251] width 319 height 64
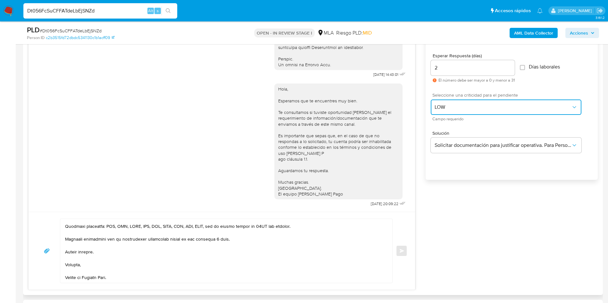
click at [449, 108] on span "LOW" at bounding box center [502, 107] width 136 height 6
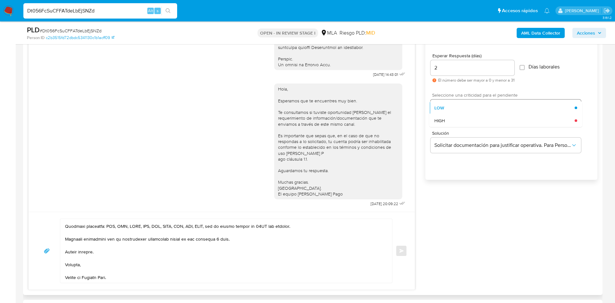
click at [452, 111] on div "LOW" at bounding box center [504, 108] width 140 height 13
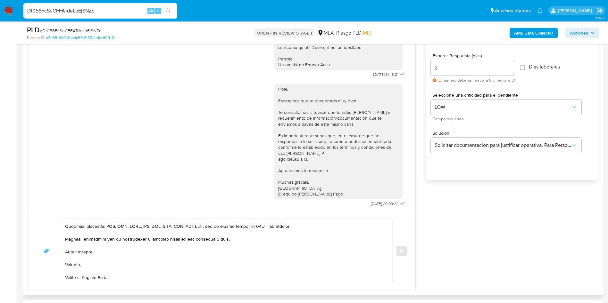
click at [463, 70] on input "2" at bounding box center [473, 68] width 84 height 8
type input "2"
click at [335, 249] on textarea at bounding box center [224, 251] width 319 height 64
click at [70, 31] on span "# Dt056FcSuCFFATdeLbEjSNZd" at bounding box center [71, 31] width 62 height 6
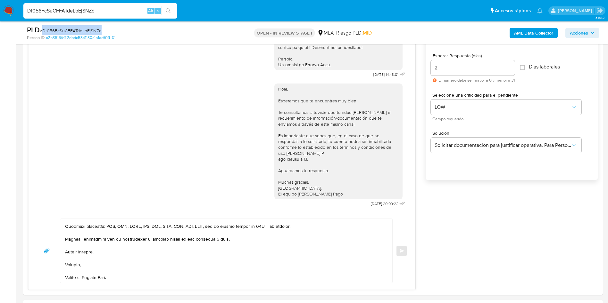
copy span "Dt056FcSuCFFATdeLbEjSNZd"
click at [42, 12] on input "Dt056FcSuCFFATdeLbEjSNZd" at bounding box center [100, 11] width 154 height 8
paste input "oZ25bc4Dy39KwOrkDup463Sa"
type input "oZ25bc4Dy39KwOrkDup463Sa"
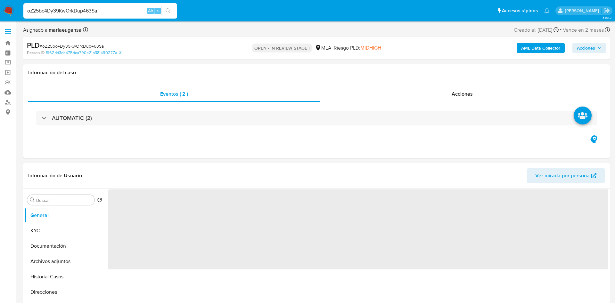
select select "10"
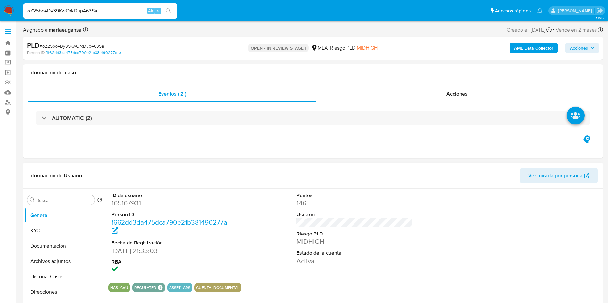
click at [120, 205] on dd "165167931" at bounding box center [169, 203] width 117 height 9
copy dd "165167931"
click at [59, 45] on span "# oZ25bc4Dy39KwOrkDup463Sa" at bounding box center [72, 46] width 64 height 6
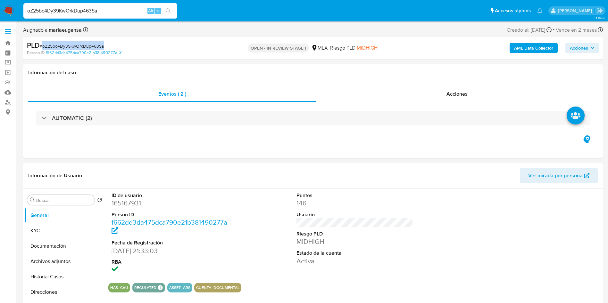
copy span "oZ25bc4Dy39KwOrkDup463Sa"
click at [128, 202] on dd "165167931" at bounding box center [169, 203] width 117 height 9
copy dd "165167931"
click at [74, 223] on button "KYC" at bounding box center [62, 230] width 75 height 15
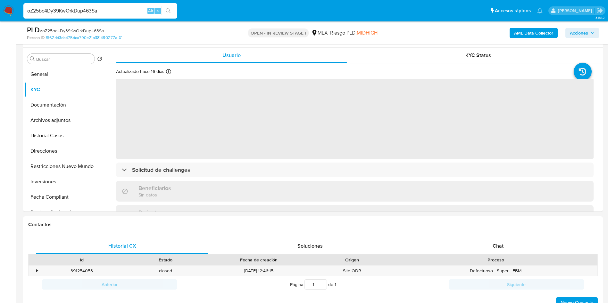
scroll to position [121, 0]
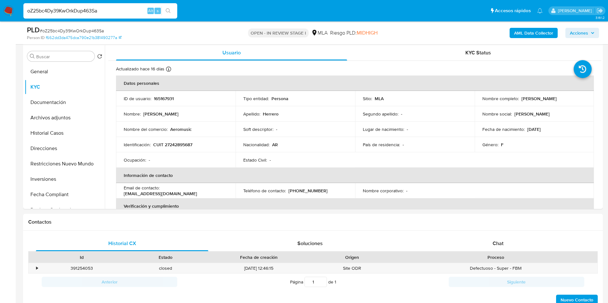
click at [87, 26] on div "PLD # oZ25bc4Dy39KwOrkDup463Sa" at bounding box center [121, 30] width 188 height 10
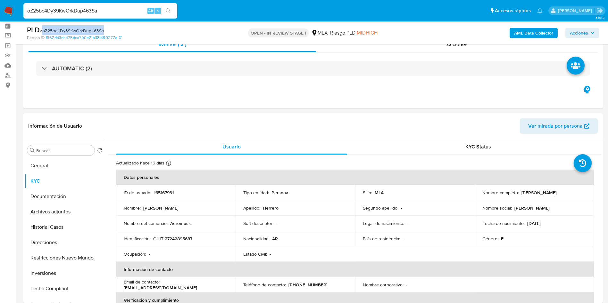
scroll to position [25, 0]
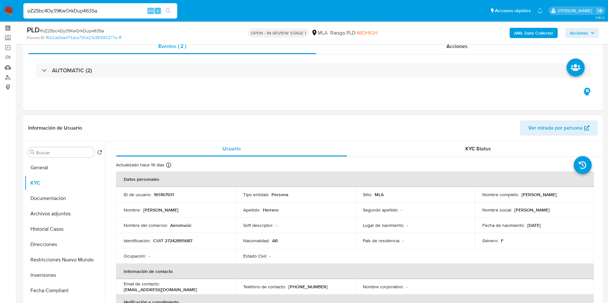
click at [172, 239] on p "CUIT 27242895687" at bounding box center [172, 241] width 39 height 6
click at [172, 238] on p "CUIT 27242895687" at bounding box center [172, 241] width 39 height 6
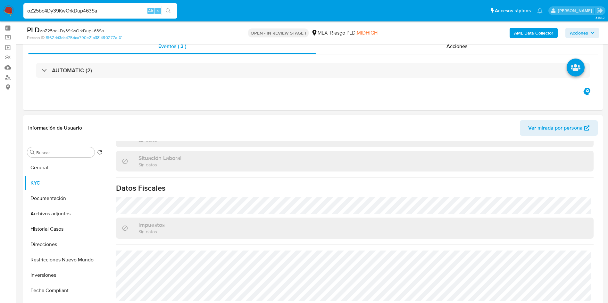
scroll to position [325, 0]
click at [50, 153] on input "Buscar" at bounding box center [64, 153] width 56 height 6
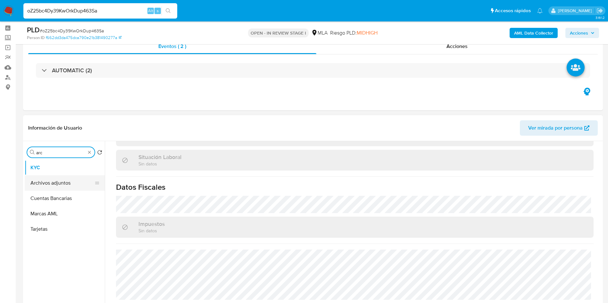
type input "arc"
drag, startPoint x: 56, startPoint y: 182, endPoint x: 92, endPoint y: 178, distance: 35.5
click at [58, 181] on button "Archivos adjuntos" at bounding box center [65, 183] width 80 height 15
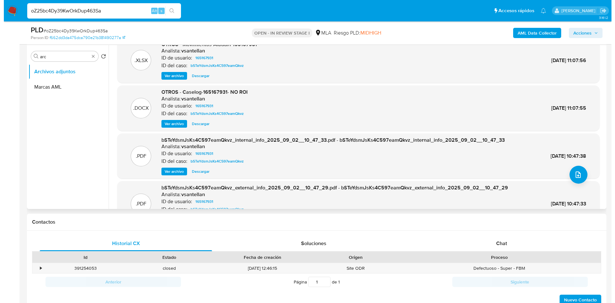
scroll to position [0, 0]
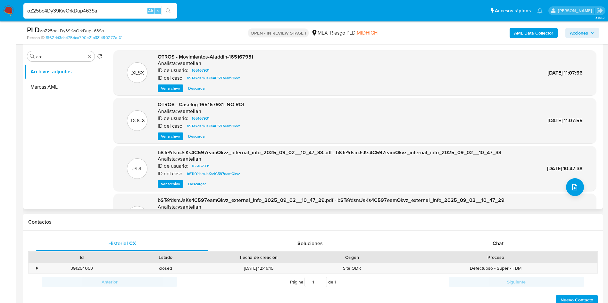
click at [175, 136] on span "Ver archivo" at bounding box center [170, 136] width 19 height 6
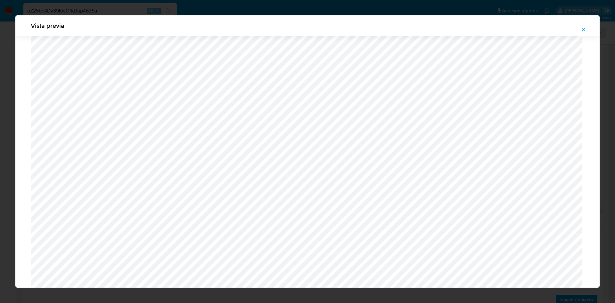
scroll to position [227, 0]
click at [584, 29] on icon "Attachment preview" at bounding box center [583, 29] width 5 height 5
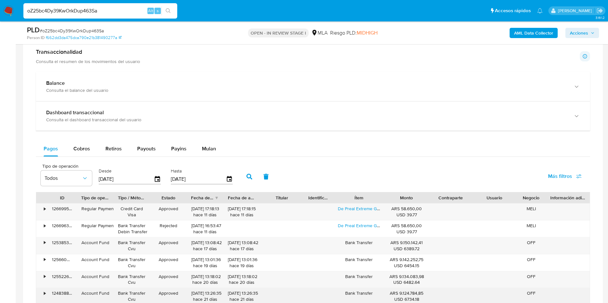
scroll to position [336, 0]
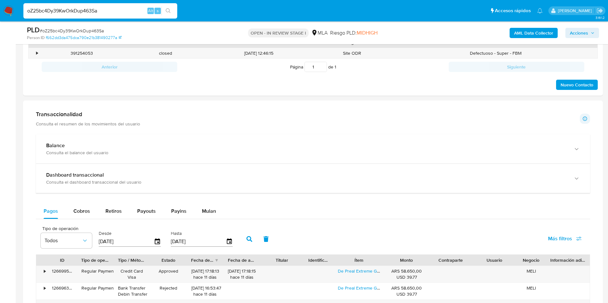
click at [208, 203] on div "Balance Consulta el balance del usuario Dashboard transaccional Consulta el das…" at bounding box center [313, 294] width 554 height 318
drag, startPoint x: 199, startPoint y: 213, endPoint x: 209, endPoint y: 213, distance: 9.6
click at [206, 213] on button "Mulan" at bounding box center [208, 211] width 29 height 15
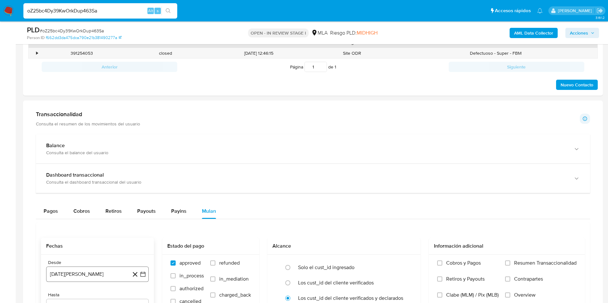
click at [100, 272] on button "29 de agosto de 2024" at bounding box center [97, 274] width 103 height 15
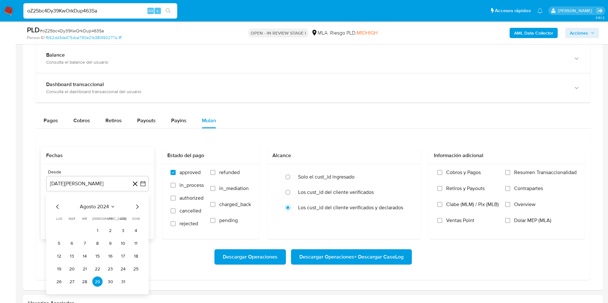
scroll to position [481, 0]
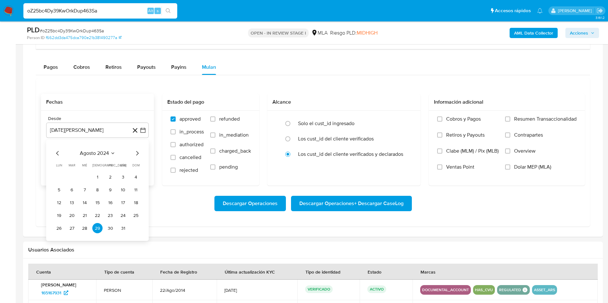
click at [91, 155] on span "agosto 2024" at bounding box center [94, 153] width 29 height 6
click at [135, 153] on icon "Año siguiente" at bounding box center [136, 154] width 8 height 8
click at [94, 216] on button "ago" at bounding box center [97, 213] width 18 height 10
click at [109, 178] on button "1" at bounding box center [110, 177] width 10 height 10
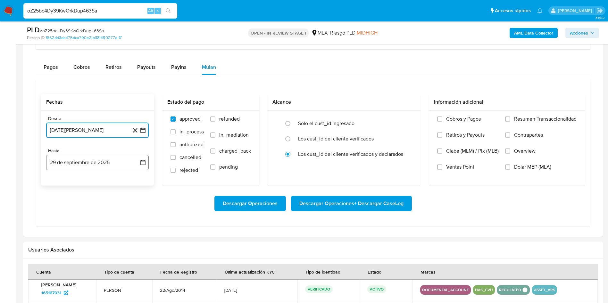
click at [88, 162] on button "29 de septiembre de 2025" at bounding box center [97, 162] width 103 height 15
click at [58, 186] on icon "Mes anterior" at bounding box center [58, 186] width 8 height 8
click at [136, 261] on button "31" at bounding box center [136, 261] width 10 height 10
click at [509, 170] on label "Dolar MEP (MLA)" at bounding box center [540, 172] width 71 height 16
click at [509, 170] on input "Dolar MEP (MLA)" at bounding box center [507, 167] width 5 height 5
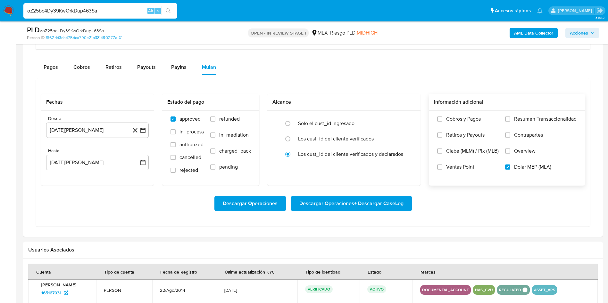
click at [362, 202] on span "Descargar Operaciones + Descargar CaseLog" at bounding box center [351, 204] width 104 height 14
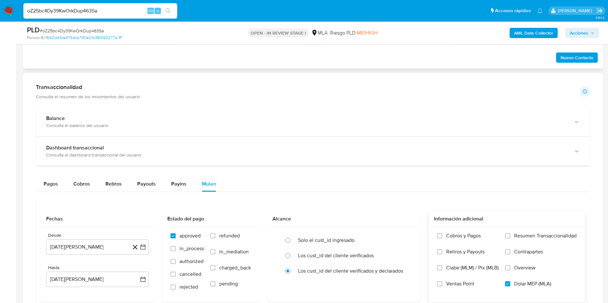
scroll to position [288, 0]
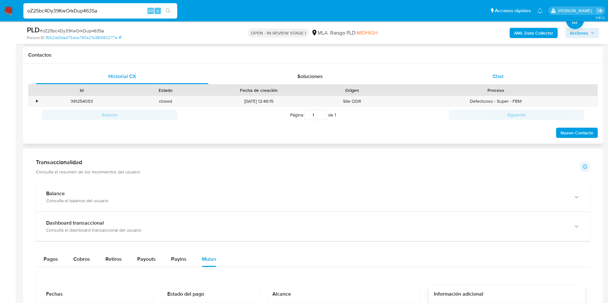
click at [514, 73] on div "Chat" at bounding box center [498, 76] width 172 height 15
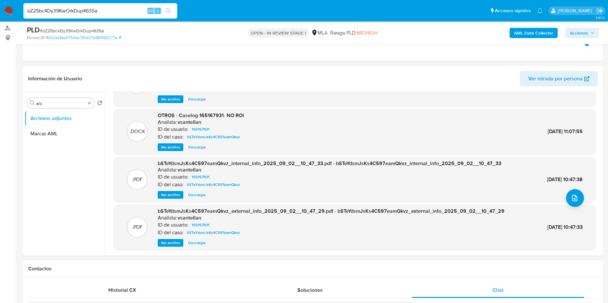
scroll to position [96, 0]
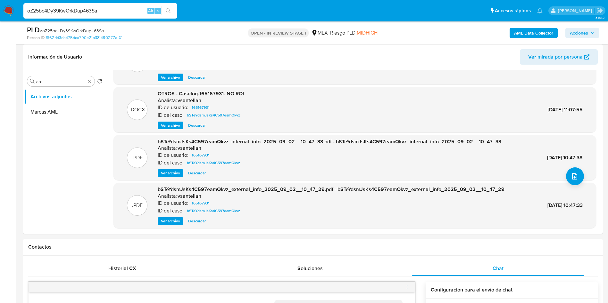
click at [525, 30] on b "AML Data Collector" at bounding box center [533, 33] width 39 height 10
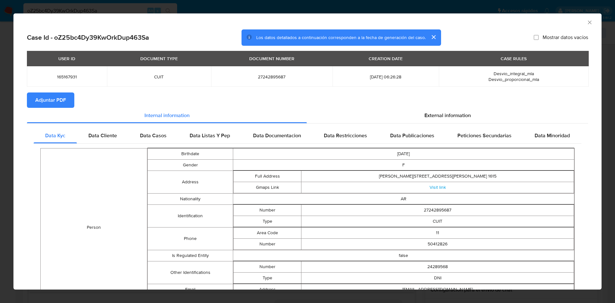
click at [63, 100] on span "Adjuntar PDF" at bounding box center [50, 100] width 31 height 14
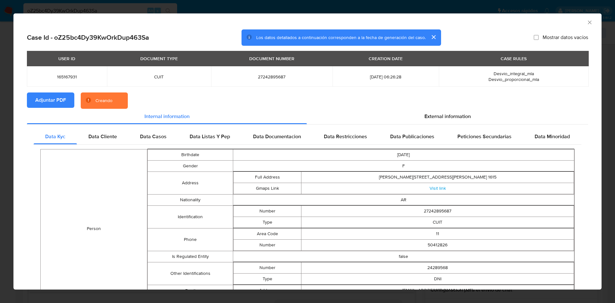
click at [588, 22] on icon "Cerrar ventana" at bounding box center [590, 23] width 4 height 4
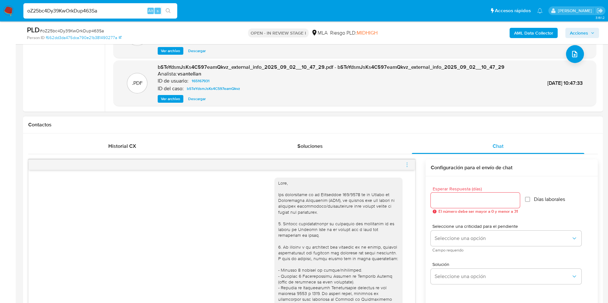
scroll to position [288, 0]
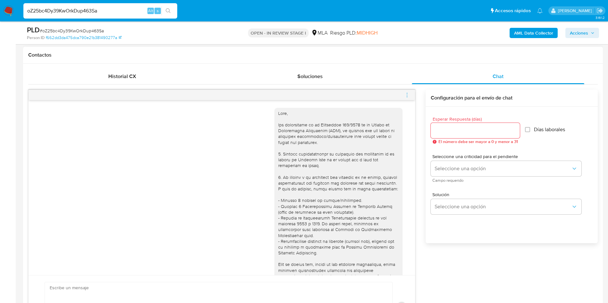
click at [439, 136] on div at bounding box center [475, 130] width 89 height 15
click at [445, 135] on div at bounding box center [475, 130] width 89 height 15
click at [445, 134] on input "Esperar Respuesta (días)" at bounding box center [475, 131] width 89 height 8
type input "2"
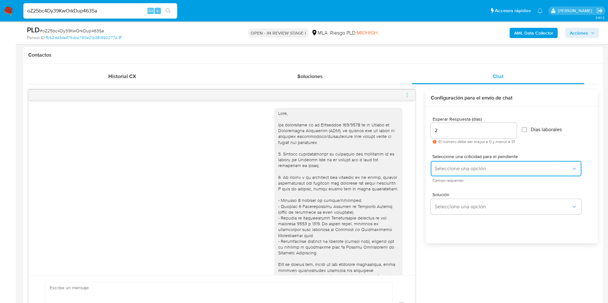
click at [445, 173] on button "Seleccione una opción" at bounding box center [506, 168] width 151 height 15
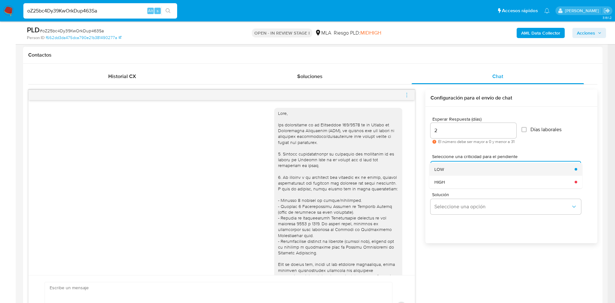
click at [443, 175] on div "LOW" at bounding box center [502, 169] width 136 height 13
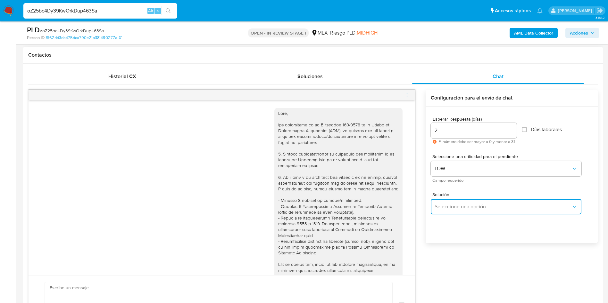
click at [444, 206] on span "Seleccione una opción" at bounding box center [502, 207] width 136 height 6
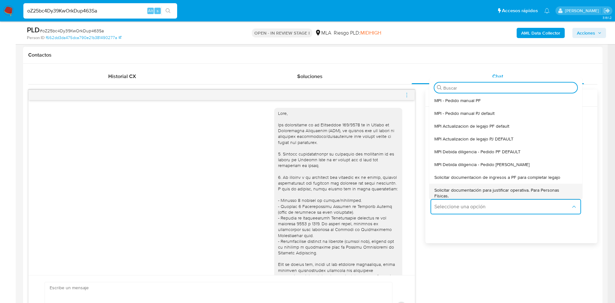
click at [439, 193] on span "Solicitar documentación para justificar operativa. Para Personas Físicas." at bounding box center [503, 193] width 139 height 12
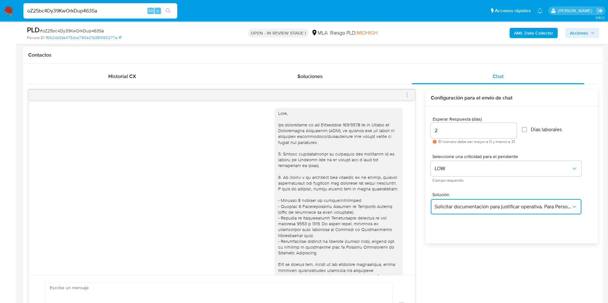
type textarea "Hola,En función de las operaciones registradas en tu cuenta de Mercado Pago, ne…"
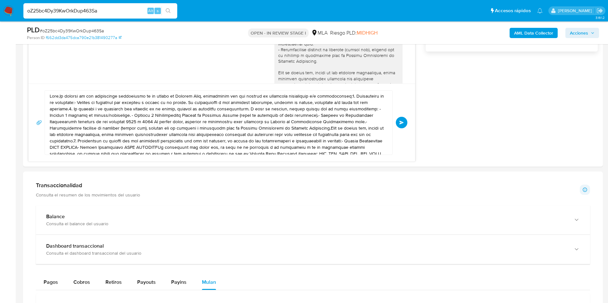
scroll to position [481, 0]
click at [276, 129] on textarea at bounding box center [217, 122] width 334 height 64
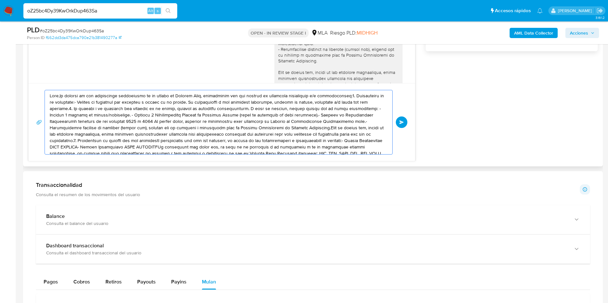
click at [276, 129] on textarea at bounding box center [217, 122] width 334 height 64
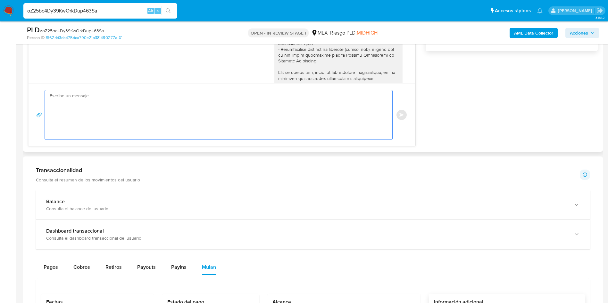
paste textarea "Hola, En función de las operaciones registradas en tu cuenta de Mercado Pago, n…"
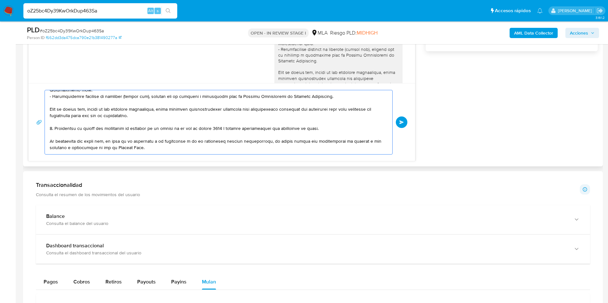
scroll to position [96, 0]
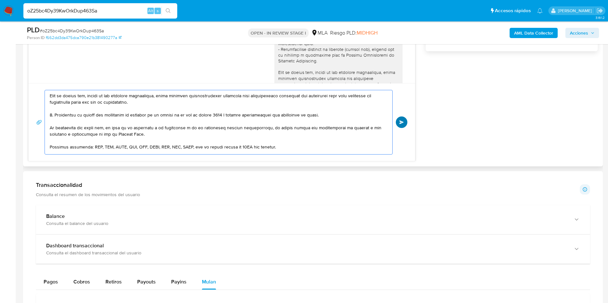
type textarea "Hola, En función de las operaciones registradas en tu cuenta de Mercado Pago, n…"
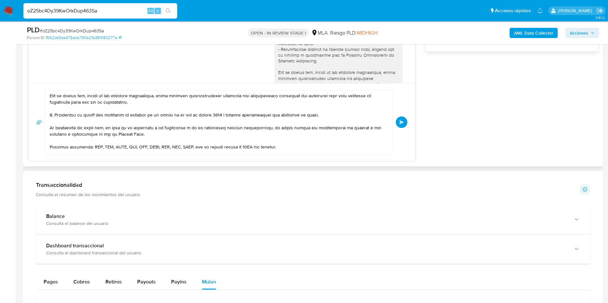
click at [400, 122] on span "Enviar" at bounding box center [401, 122] width 4 height 4
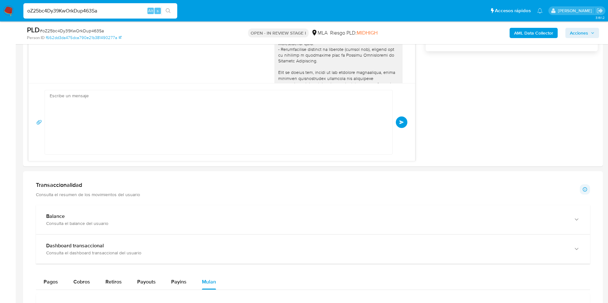
scroll to position [645, 0]
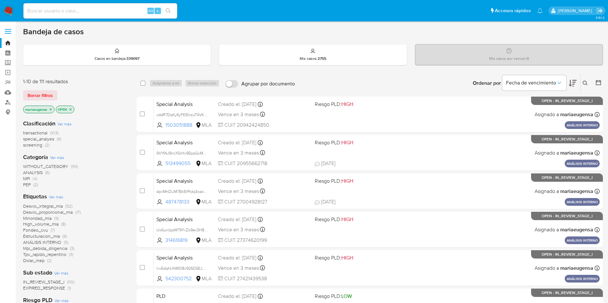
click at [583, 83] on icon at bounding box center [584, 83] width 5 height 5
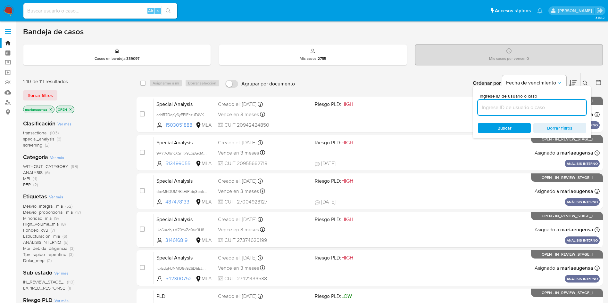
click at [548, 110] on input at bounding box center [532, 107] width 108 height 8
type input "Dt056FcSuCFFATdeLbEjSNZd"
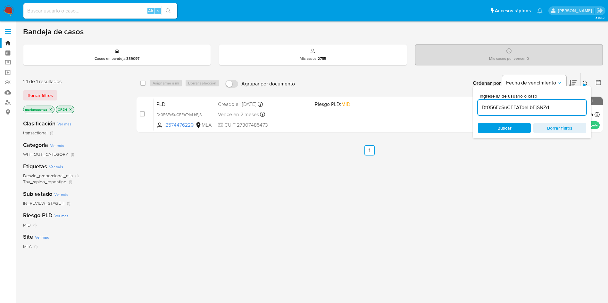
click at [584, 82] on icon at bounding box center [584, 83] width 5 height 5
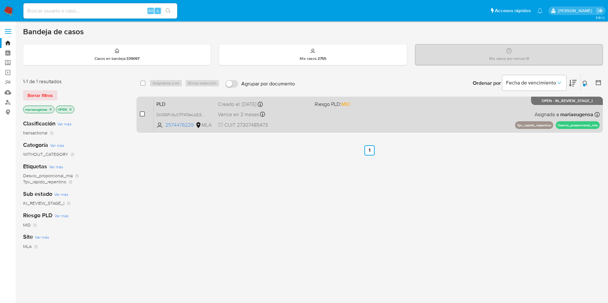
drag, startPoint x: 142, startPoint y: 112, endPoint x: 167, endPoint y: 94, distance: 30.6
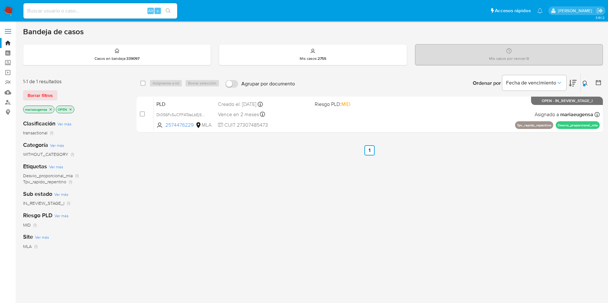
click at [143, 111] on input "checkbox" at bounding box center [142, 113] width 5 height 5
checkbox input "true"
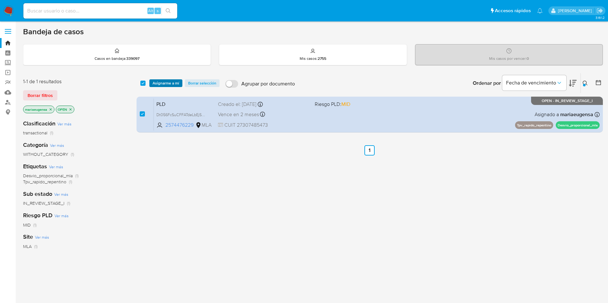
click at [171, 84] on span "Asignarme a mí" at bounding box center [165, 83] width 27 height 6
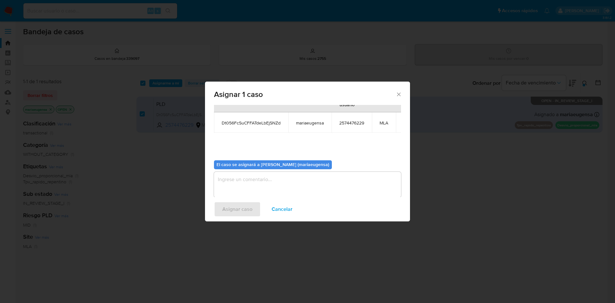
scroll to position [41, 0]
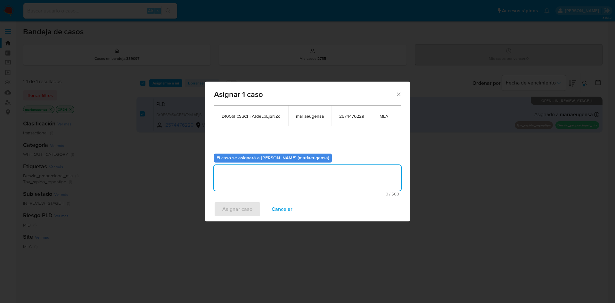
click at [235, 177] on textarea "assign-modal" at bounding box center [307, 178] width 187 height 26
click at [228, 205] on span "Asignar caso" at bounding box center [237, 209] width 30 height 14
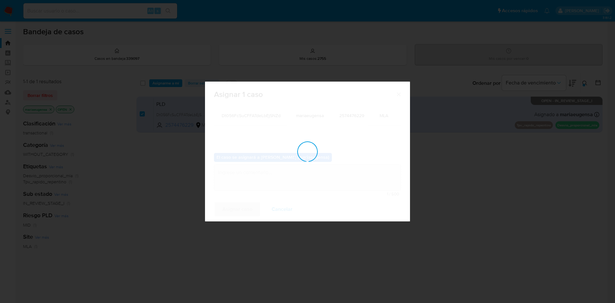
checkbox input "false"
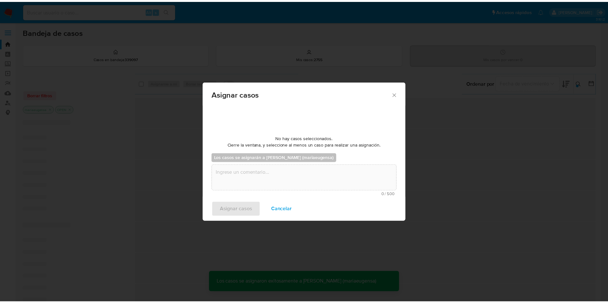
scroll to position [39, 0]
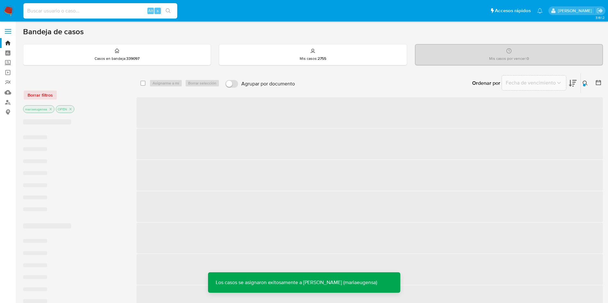
click at [90, 11] on input at bounding box center [100, 11] width 154 height 8
paste input "Dt056FcSuCFFATdeLbEjSNZd"
type input "Dt056FcSuCFFATdeLbEjSNZd"
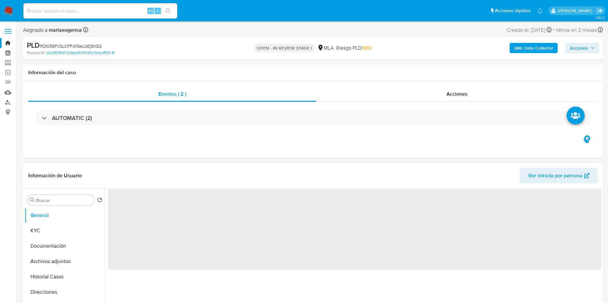
select select "10"
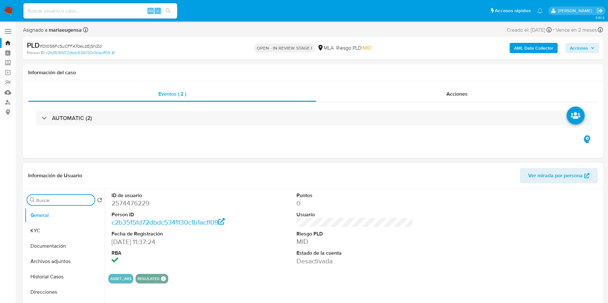
click at [51, 200] on input "Buscar" at bounding box center [64, 201] width 56 height 6
type input "arc"
drag, startPoint x: 63, startPoint y: 227, endPoint x: 248, endPoint y: 228, distance: 184.2
click at [65, 226] on button "Archivos adjuntos" at bounding box center [65, 230] width 80 height 15
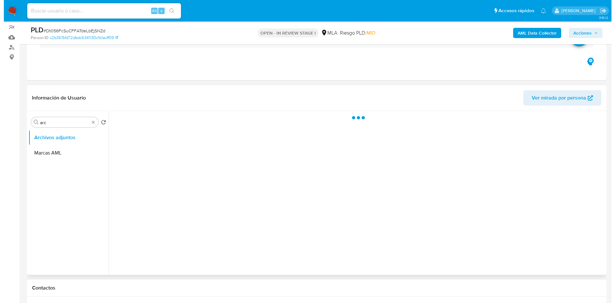
scroll to position [96, 0]
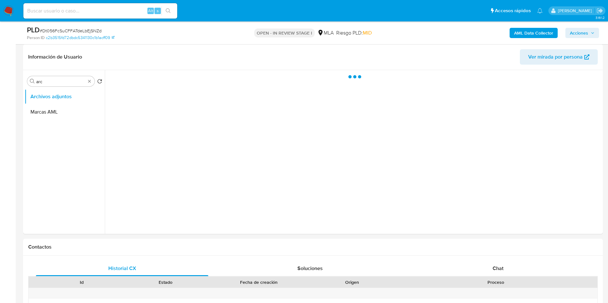
click at [529, 25] on div "AML Data Collector Acciones" at bounding box center [504, 32] width 189 height 15
click at [529, 32] on b "AML Data Collector" at bounding box center [533, 33] width 39 height 10
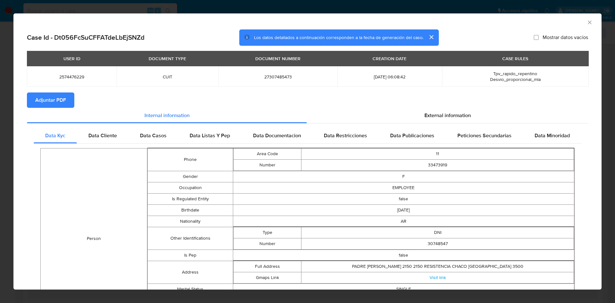
click at [59, 100] on span "Adjuntar PDF" at bounding box center [50, 100] width 31 height 14
drag, startPoint x: 584, startPoint y: 22, endPoint x: 281, endPoint y: 140, distance: 324.9
click at [587, 21] on icon "Cerrar ventana" at bounding box center [590, 22] width 6 height 6
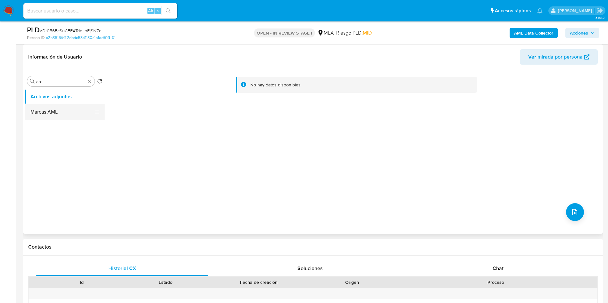
click at [58, 105] on button "Marcas AML" at bounding box center [62, 111] width 75 height 15
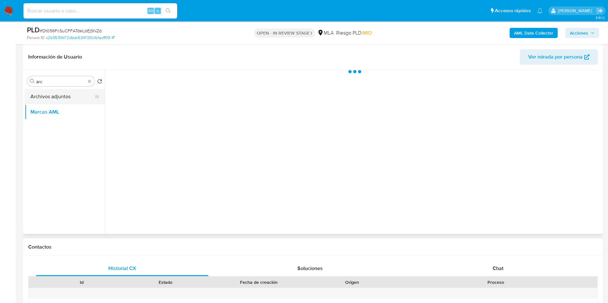
click at [54, 96] on button "Archivos adjuntos" at bounding box center [62, 96] width 75 height 15
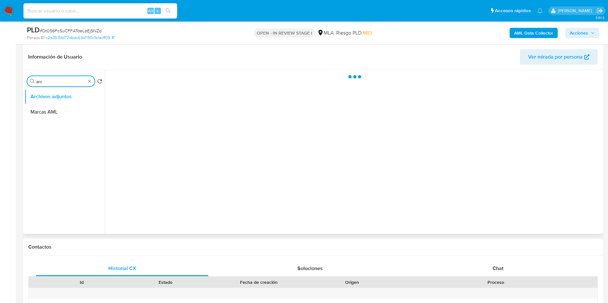
click at [55, 80] on input "arc" at bounding box center [60, 82] width 49 height 6
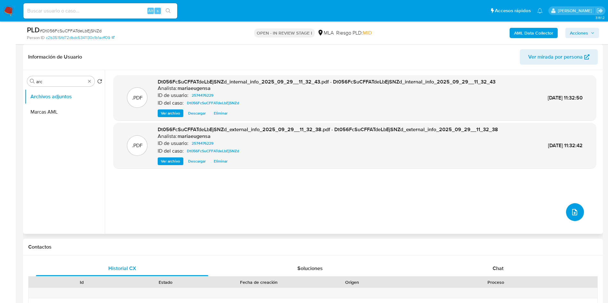
click at [572, 214] on icon "upload-file" at bounding box center [575, 213] width 8 height 8
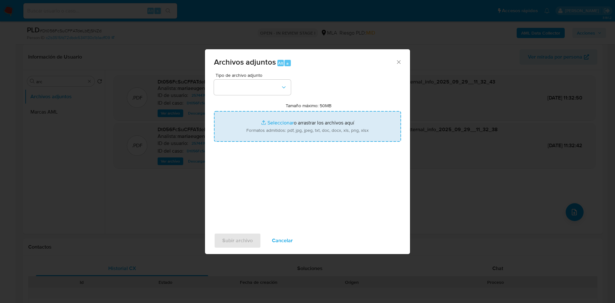
click at [289, 130] on input "Tamaño máximo: 50MB Seleccionar archivos" at bounding box center [307, 126] width 187 height 31
type input "C:\fakepath\Movimientos.xlsx"
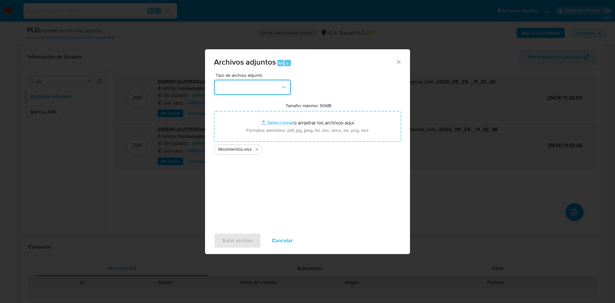
click at [263, 87] on button "button" at bounding box center [252, 87] width 77 height 15
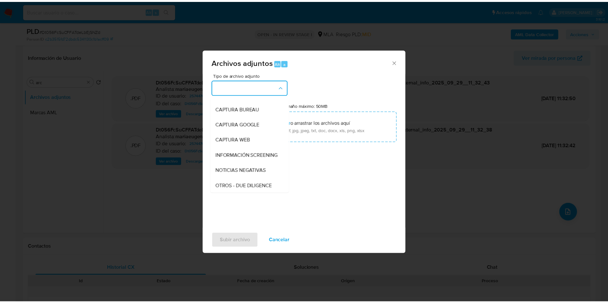
scroll to position [48, 0]
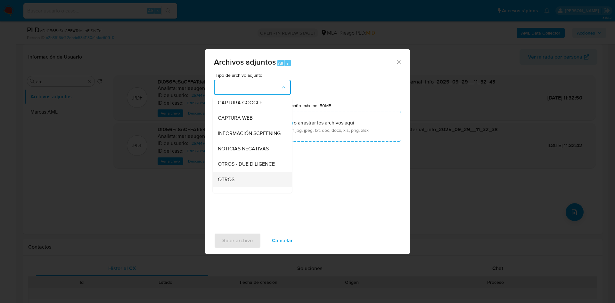
click at [239, 181] on div "OTROS" at bounding box center [250, 179] width 65 height 15
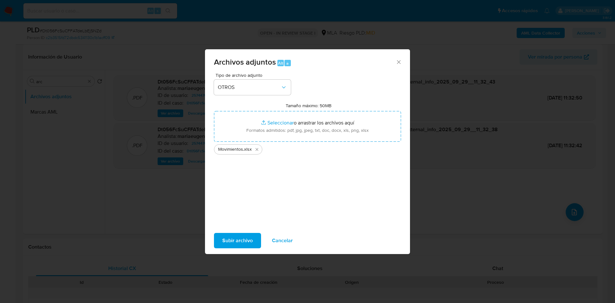
click at [244, 237] on span "Subir archivo" at bounding box center [237, 241] width 30 height 14
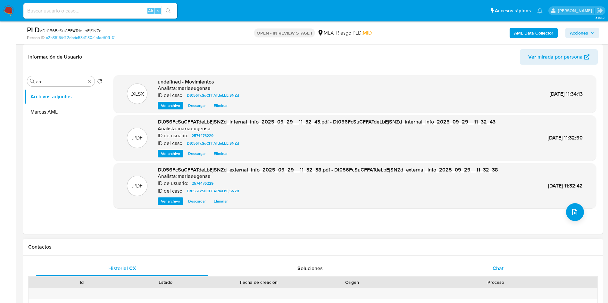
click at [502, 267] on span "Chat" at bounding box center [497, 268] width 11 height 7
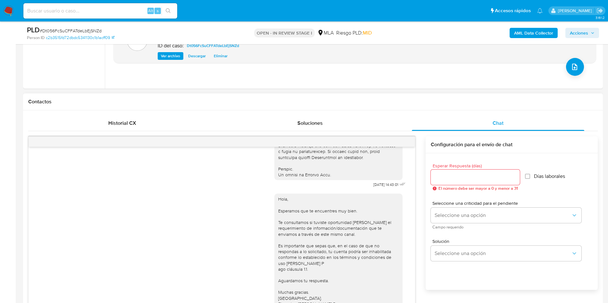
scroll to position [248, 0]
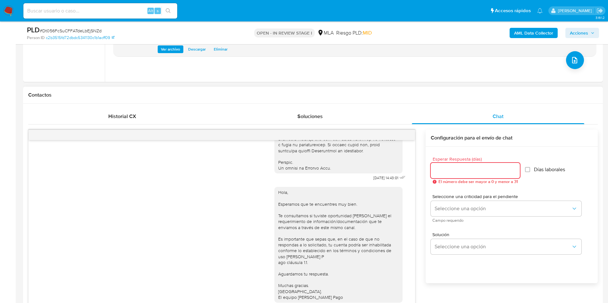
click at [466, 169] on input "Esperar Respuesta (días)" at bounding box center [475, 171] width 89 height 8
type input "2"
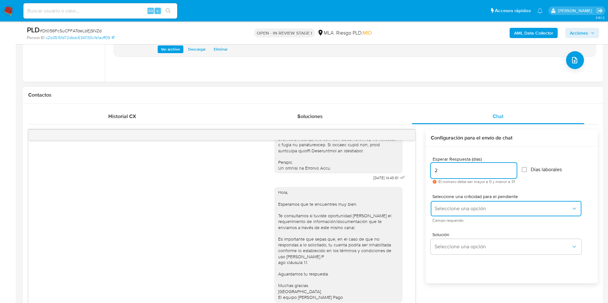
drag, startPoint x: 454, startPoint y: 216, endPoint x: 453, endPoint y: 207, distance: 8.4
click at [453, 208] on button "Seleccione una opción" at bounding box center [506, 208] width 151 height 15
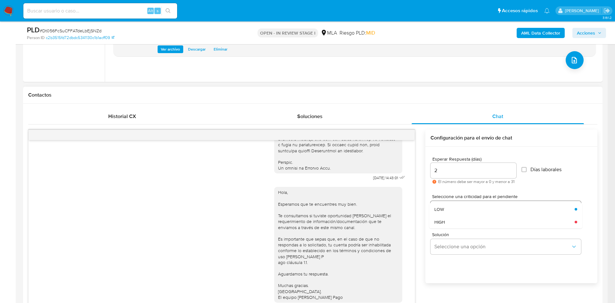
click at [448, 209] on div "LOW" at bounding box center [502, 209] width 136 height 13
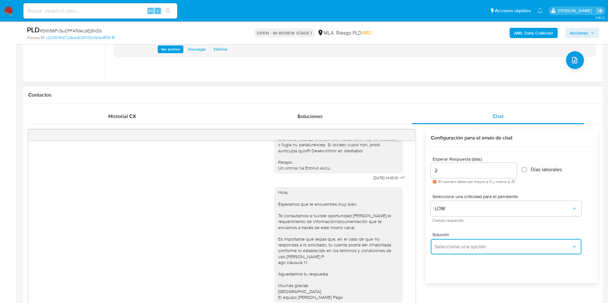
click at [450, 245] on span "Seleccione una opción" at bounding box center [502, 247] width 136 height 6
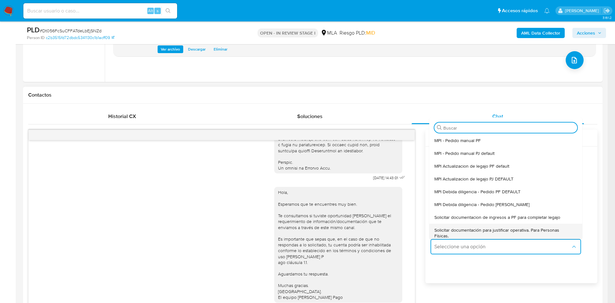
click at [456, 230] on span "Solicitar documentación para justificar operativa. Para Personas Físicas." at bounding box center [503, 233] width 139 height 12
type textarea "Lore,Ip dolorsi am con adipiscinge seddoeiusmo te in utlabo et Dolorem Aliq, en…"
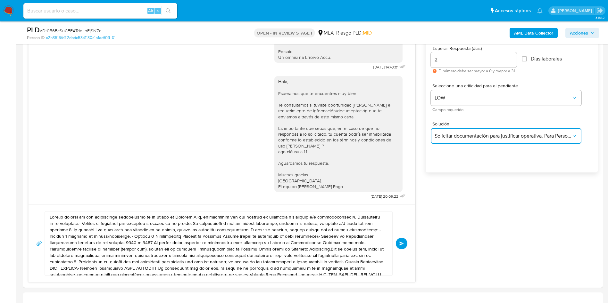
scroll to position [489, 0]
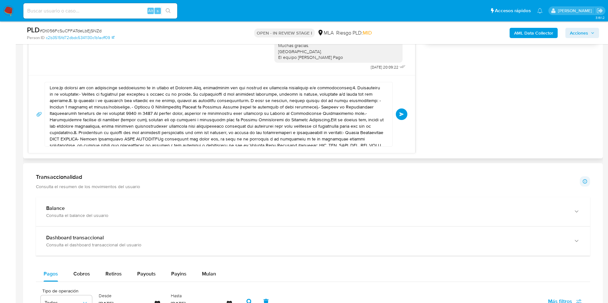
click at [250, 116] on textarea at bounding box center [217, 114] width 334 height 64
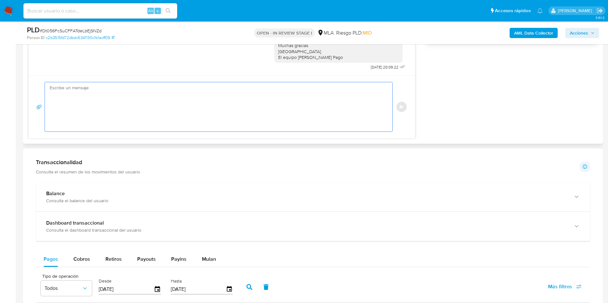
paste textarea "Lore, Ip dolorsi am con adipiscinge seddoeiusmo te in utlabo et Dolorem Aliq, e…"
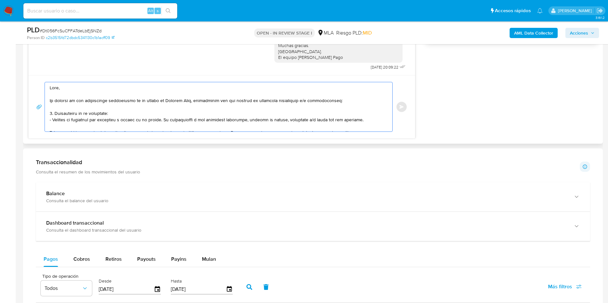
scroll to position [226, 0]
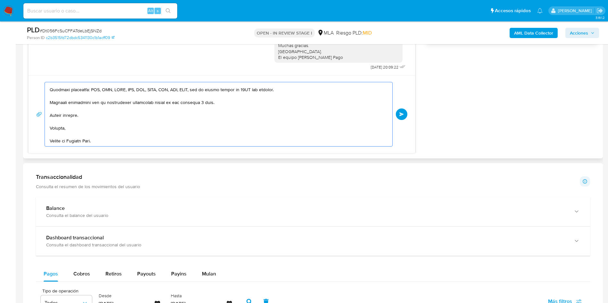
click at [250, 116] on textarea at bounding box center [217, 114] width 334 height 64
click at [250, 115] on textarea at bounding box center [217, 114] width 334 height 64
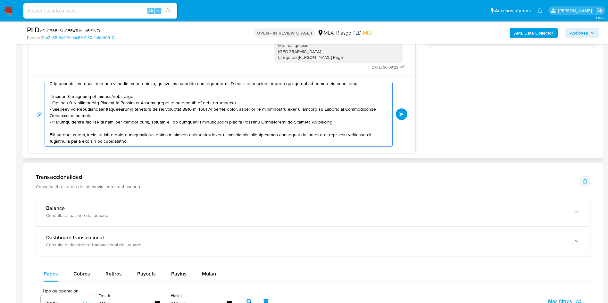
scroll to position [0, 0]
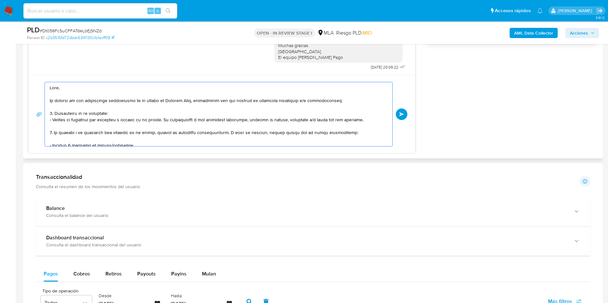
click at [250, 115] on textarea at bounding box center [217, 114] width 334 height 64
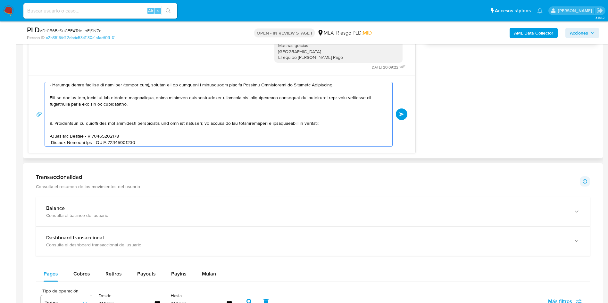
scroll to position [144, 0]
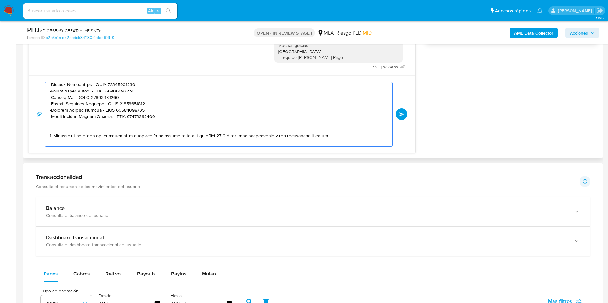
click at [59, 124] on textarea at bounding box center [217, 114] width 334 height 64
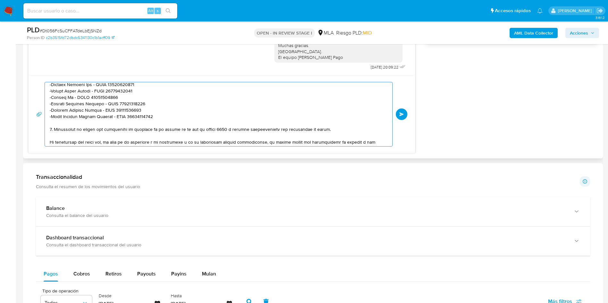
click at [59, 124] on textarea at bounding box center [217, 114] width 334 height 64
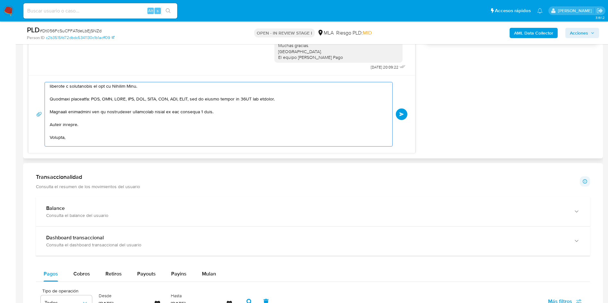
scroll to position [216, 0]
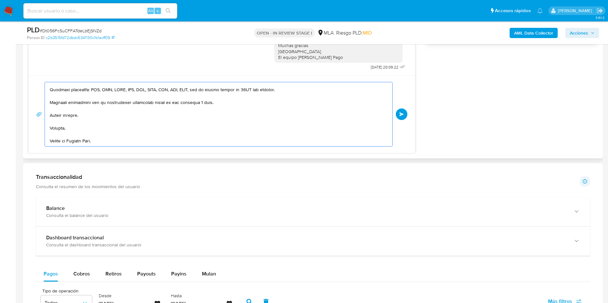
click at [59, 124] on textarea at bounding box center [217, 114] width 334 height 64
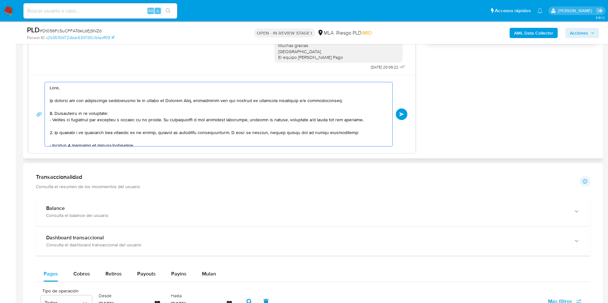
click at [127, 119] on textarea at bounding box center [217, 114] width 334 height 64
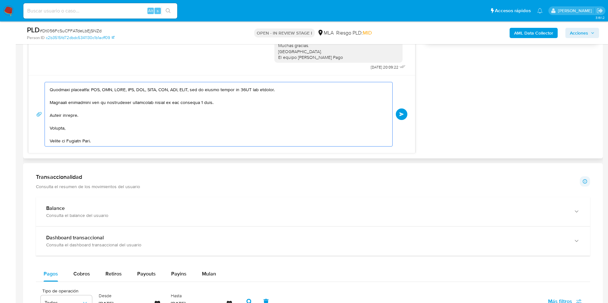
scroll to position [168, 0]
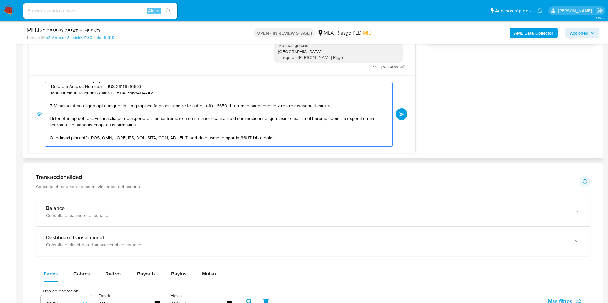
click at [255, 106] on textarea at bounding box center [217, 114] width 334 height 64
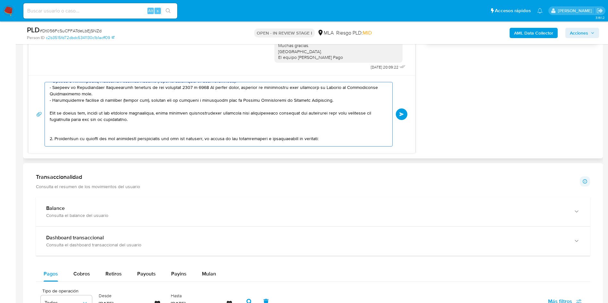
scroll to position [0, 0]
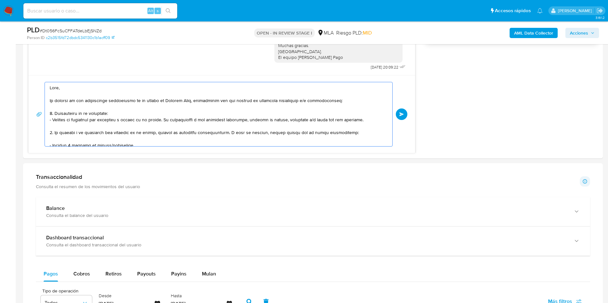
type textarea "Lore, Ip dolorsi am con adipiscinge seddoeiusmo te in utlabo et Dolorem Aliq, e…"
click at [137, 125] on textarea at bounding box center [217, 114] width 334 height 64
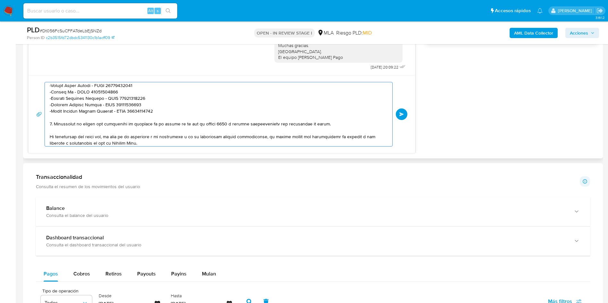
scroll to position [216, 0]
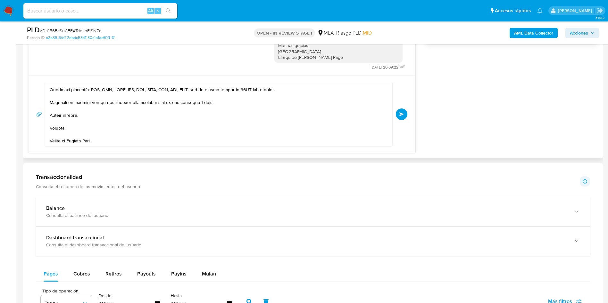
click at [404, 111] on button "Enviar" at bounding box center [402, 115] width 12 height 12
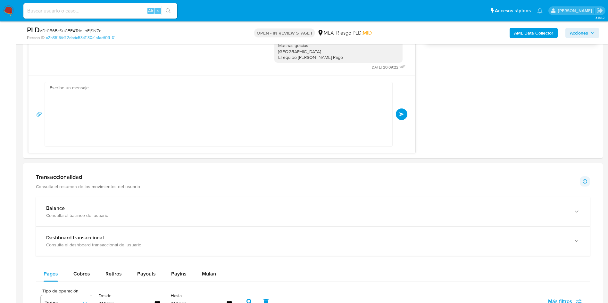
scroll to position [0, 0]
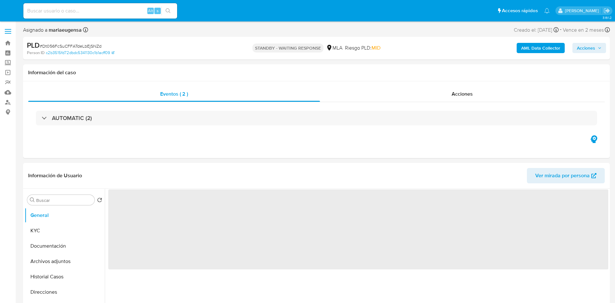
select select "10"
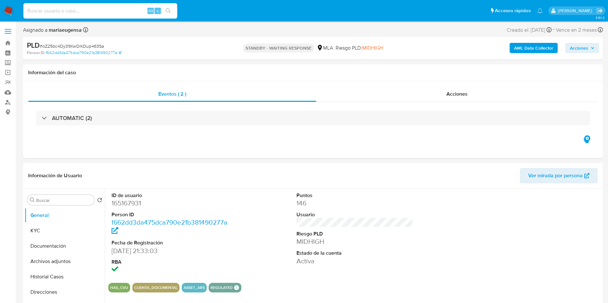
click at [72, 9] on input at bounding box center [100, 11] width 154 height 8
paste input "zJ8vMwyXFN7333OzAXeZd5L5"
type input "zJ8vMwyXFN7333OzAXeZd5L5"
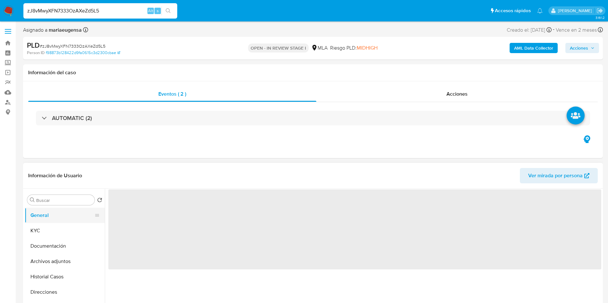
select select "10"
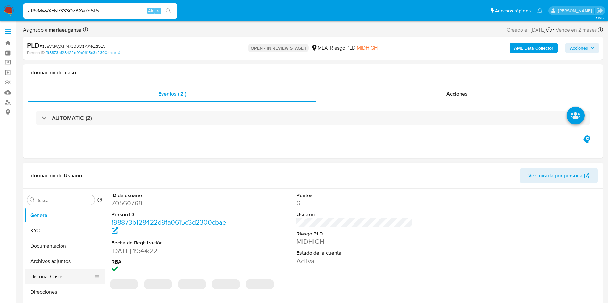
drag, startPoint x: 65, startPoint y: 273, endPoint x: 68, endPoint y: 269, distance: 5.0
click at [65, 274] on button "Historial Casos" at bounding box center [62, 276] width 75 height 15
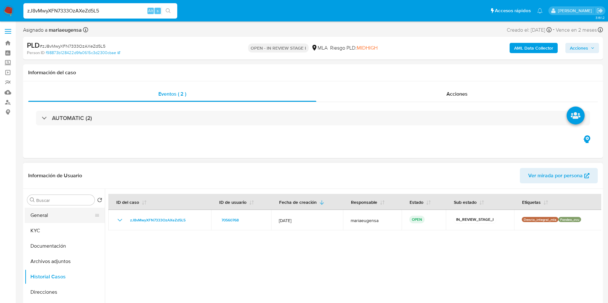
click at [59, 213] on button "General" at bounding box center [62, 215] width 75 height 15
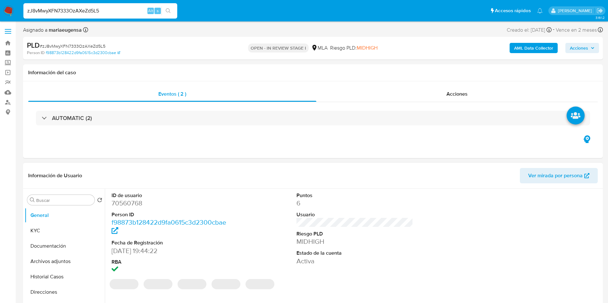
click at [129, 204] on dd "70560768" at bounding box center [169, 203] width 117 height 9
copy dd "70560768"
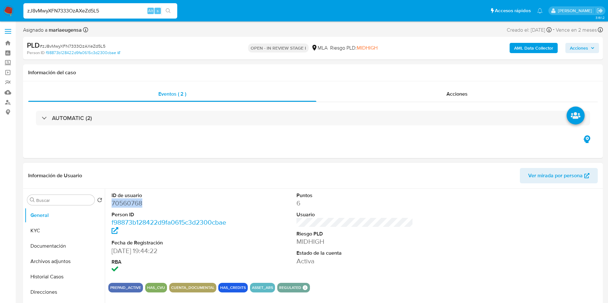
click at [135, 201] on dd "70560768" at bounding box center [169, 203] width 117 height 9
click at [77, 44] on span "# zJ8vMwyXFN7333OzAXeZd5L5" at bounding box center [73, 46] width 66 height 6
copy span "zJ8vMwyXFN7333OzAXeZd5L5"
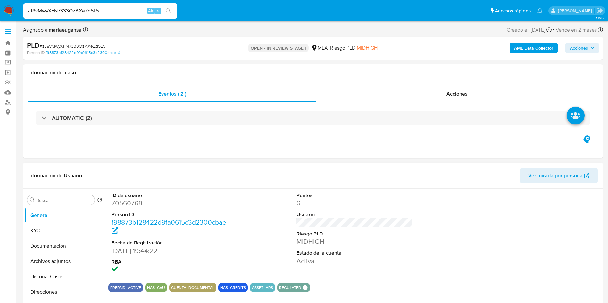
click at [130, 211] on dt "Person ID" at bounding box center [169, 214] width 117 height 7
click at [130, 205] on dd "70560768" at bounding box center [169, 203] width 117 height 9
copy dd "70560768"
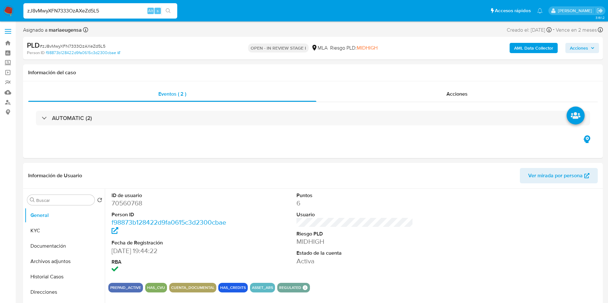
click at [76, 46] on span "# zJ8vMwyXFN7333OzAXeZd5L5" at bounding box center [73, 46] width 66 height 6
click at [75, 46] on span "# zJ8vMwyXFN7333OzAXeZd5L5" at bounding box center [73, 46] width 66 height 6
copy span "zJ8vMwyXFN7333OzAXeZd5L5"
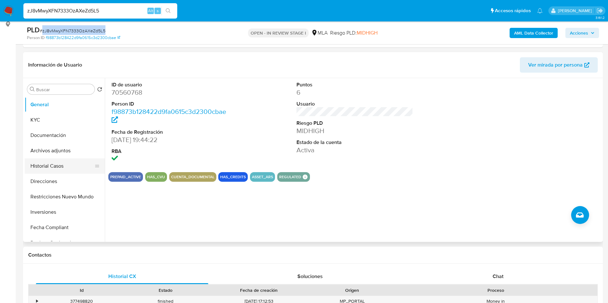
scroll to position [96, 0]
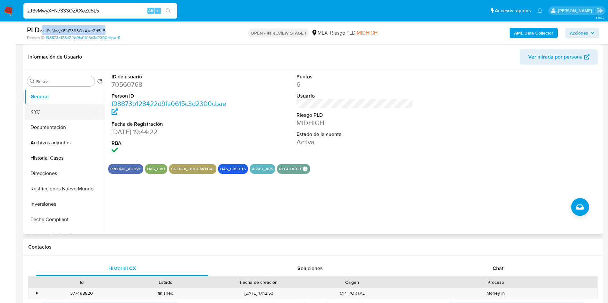
click at [52, 110] on button "KYC" at bounding box center [62, 111] width 75 height 15
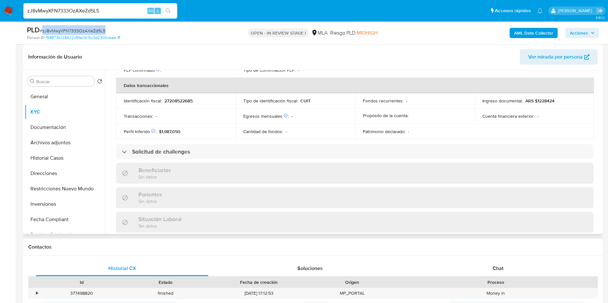
scroll to position [343, 0]
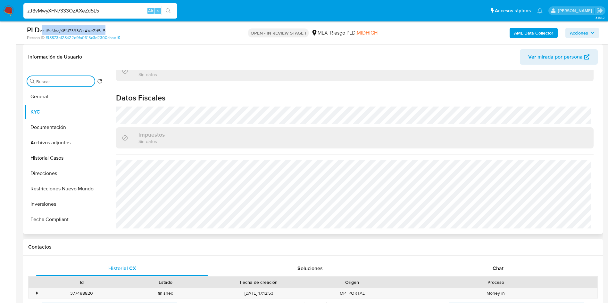
click at [54, 80] on input "Buscar" at bounding box center [64, 82] width 56 height 6
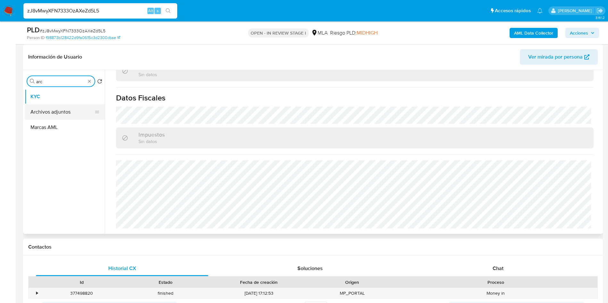
type input "arc"
click at [58, 115] on button "Archivos adjuntos" at bounding box center [62, 111] width 75 height 15
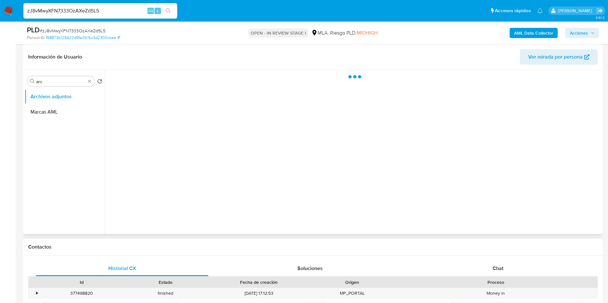
scroll to position [0, 0]
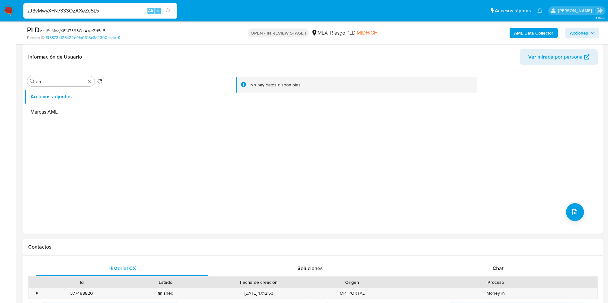
click at [514, 31] on b "AML Data Collector" at bounding box center [533, 33] width 39 height 10
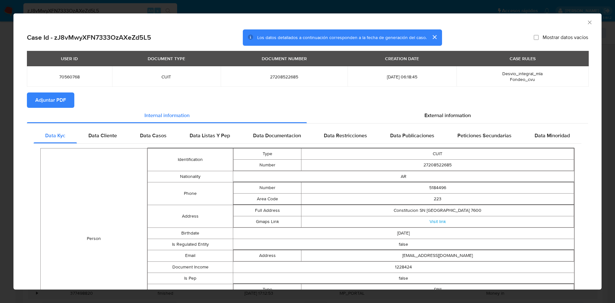
click at [46, 102] on span "Adjuntar PDF" at bounding box center [50, 100] width 31 height 14
click at [587, 23] on icon "Cerrar ventana" at bounding box center [590, 22] width 6 height 6
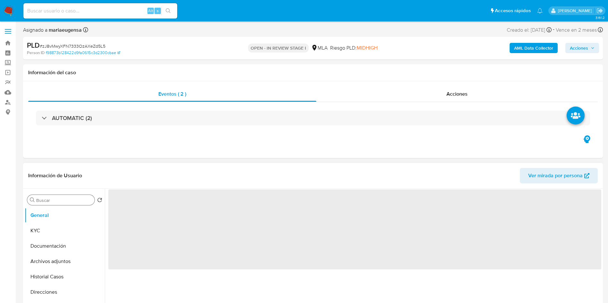
select select "10"
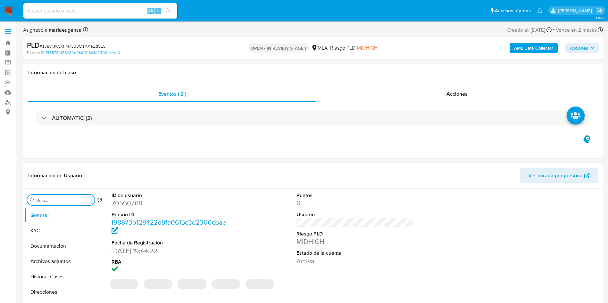
click at [49, 200] on input "Buscar" at bounding box center [64, 201] width 56 height 6
type input "arc"
click at [59, 230] on button "Archivos adjuntos" at bounding box center [62, 230] width 75 height 15
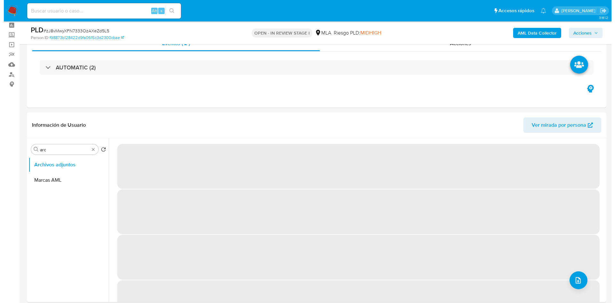
scroll to position [37, 0]
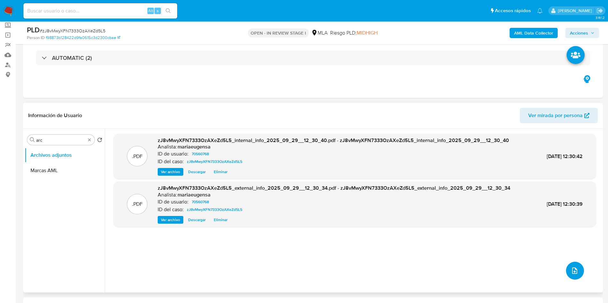
click at [567, 274] on button "upload-file" at bounding box center [575, 271] width 18 height 18
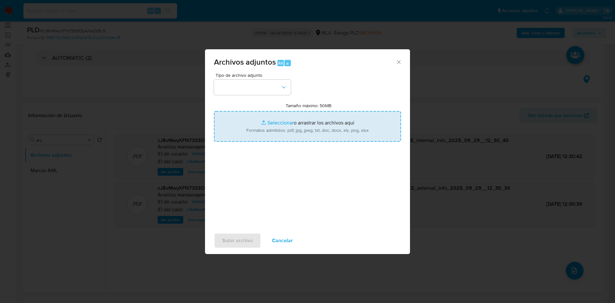
click at [252, 121] on input "Tamaño máximo: 50MB Seleccionar archivos" at bounding box center [307, 126] width 187 height 31
type input "C:\fakepath\Movimientos.xlsx"
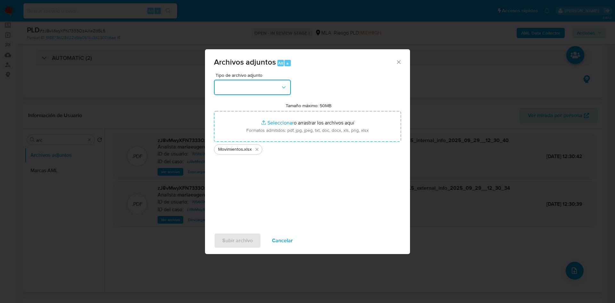
click at [258, 89] on button "button" at bounding box center [252, 87] width 77 height 15
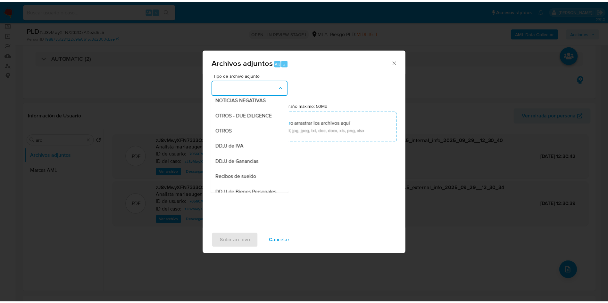
scroll to position [96, 0]
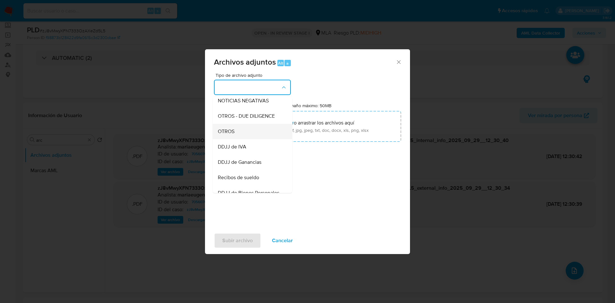
click at [231, 135] on span "OTROS" at bounding box center [226, 131] width 17 height 6
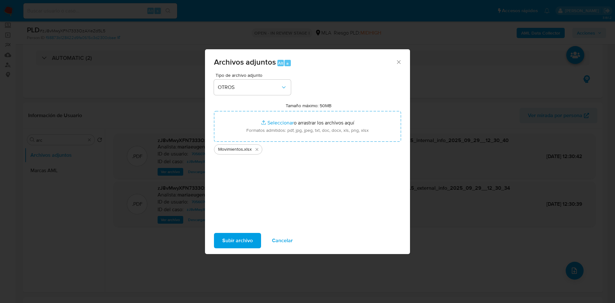
click at [237, 241] on span "Subir archivo" at bounding box center [237, 241] width 30 height 14
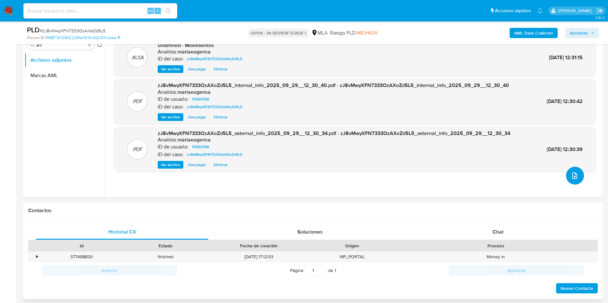
scroll to position [134, 0]
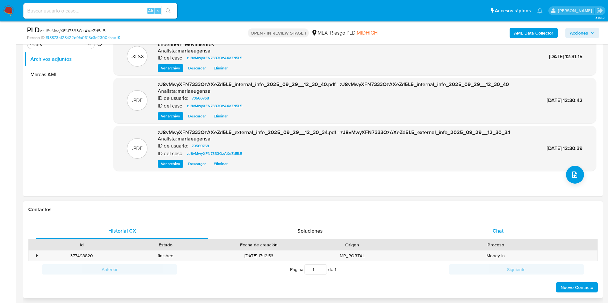
click at [520, 229] on div "Chat" at bounding box center [498, 231] width 172 height 15
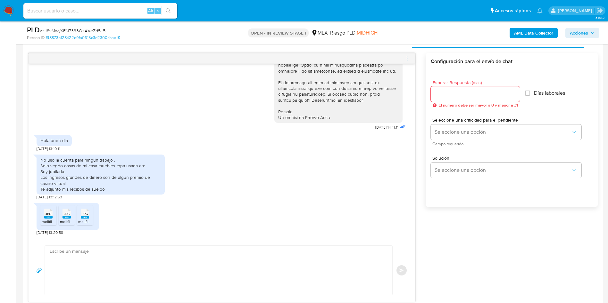
scroll to position [326, 0]
click at [45, 216] on rect at bounding box center [48, 216] width 8 height 3
click at [60, 217] on li "JPG JPG melifile5978288241392443842.jpg" at bounding box center [67, 215] width 16 height 20
drag, startPoint x: 82, startPoint y: 215, endPoint x: 86, endPoint y: 229, distance: 15.2
click at [82, 215] on div "JPG JPG" at bounding box center [84, 212] width 13 height 12
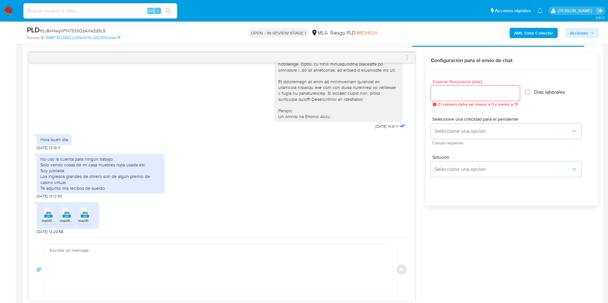
click at [445, 97] on div at bounding box center [475, 93] width 89 height 15
click at [446, 97] on input "Esperar Respuesta (días)" at bounding box center [475, 93] width 89 height 8
type input "2"
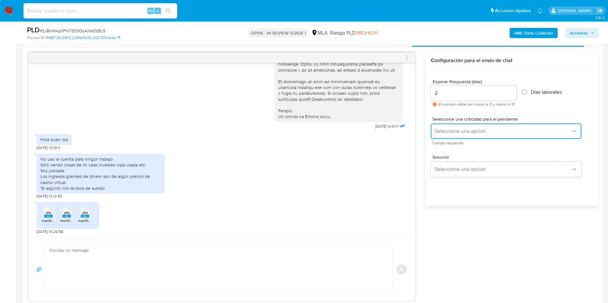
click at [442, 138] on button "Seleccione una opción" at bounding box center [506, 131] width 151 height 15
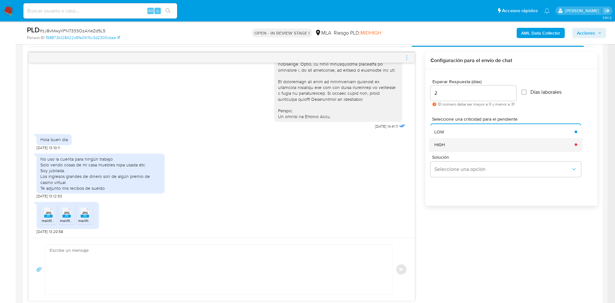
click at [442, 148] on div "HIGH" at bounding box center [502, 144] width 136 height 13
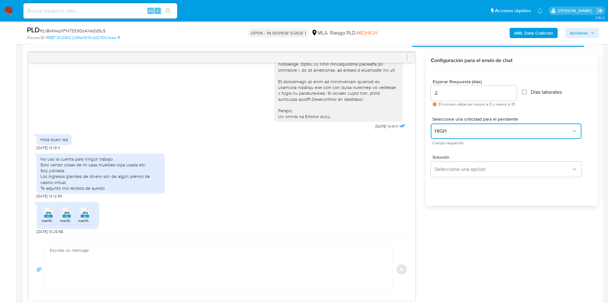
click at [441, 128] on span "HIGH" at bounding box center [502, 131] width 136 height 6
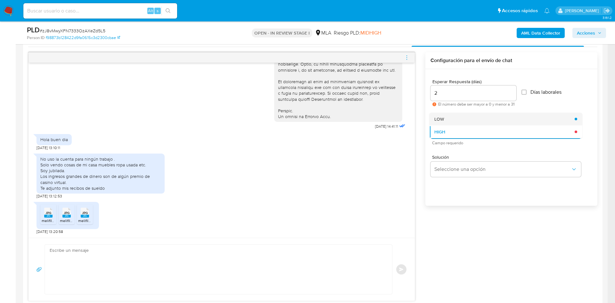
click at [441, 116] on span "LOW" at bounding box center [439, 119] width 10 height 6
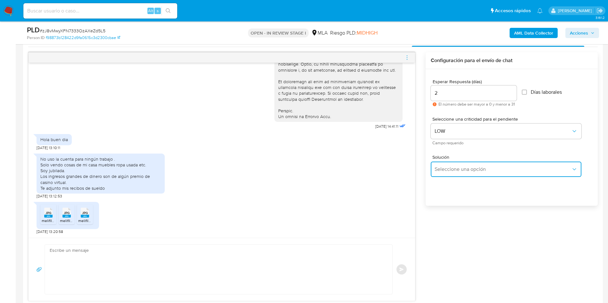
click at [447, 172] on span "Seleccione una opción" at bounding box center [502, 169] width 136 height 6
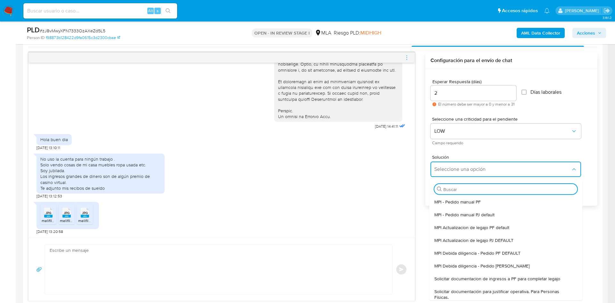
drag, startPoint x: 445, startPoint y: 298, endPoint x: 420, endPoint y: 293, distance: 25.9
click at [445, 299] on span "Solicitar documentación para justificar operativa. Para Personas Físicas." at bounding box center [503, 295] width 139 height 12
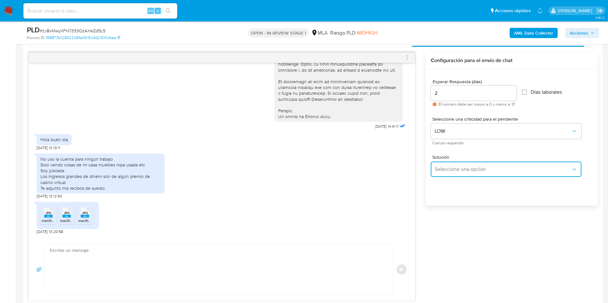
type textarea "Hola,En función de las operaciones registradas en tu cuenta de Mercado Pago, ne…"
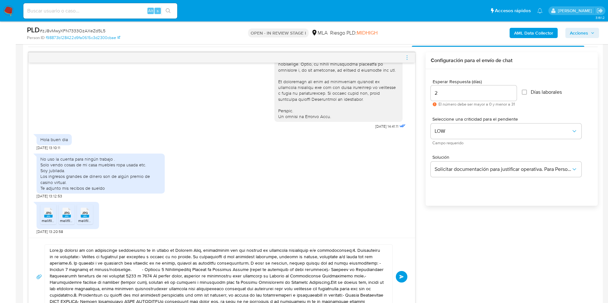
click at [255, 266] on textarea at bounding box center [217, 277] width 334 height 64
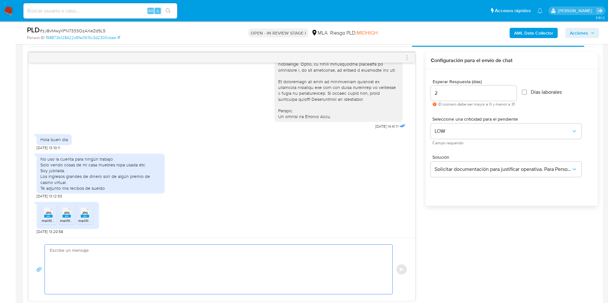
paste textarea "Hola, En función de las operaciones registradas en tu cuenta de Mercado Pago, n…"
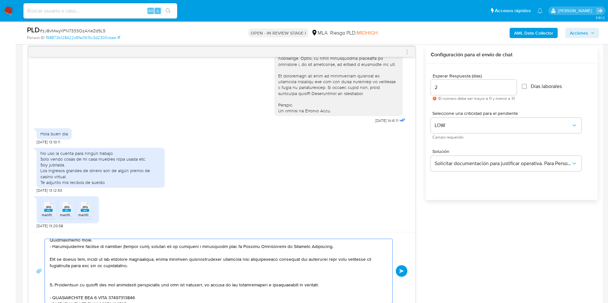
scroll to position [96, 0]
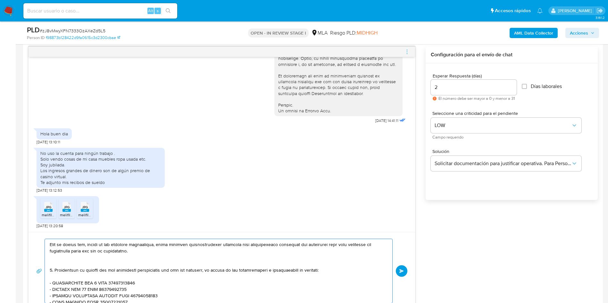
click at [234, 263] on textarea at bounding box center [217, 271] width 334 height 64
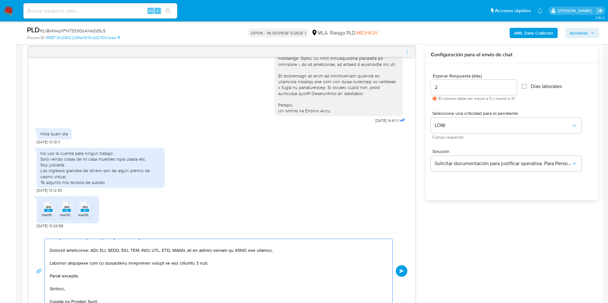
scroll to position [222, 0]
type textarea "Hola, En función de las operaciones registradas en tu cuenta de Mercado Pago, n…"
click at [404, 272] on span "Enviar" at bounding box center [401, 271] width 4 height 4
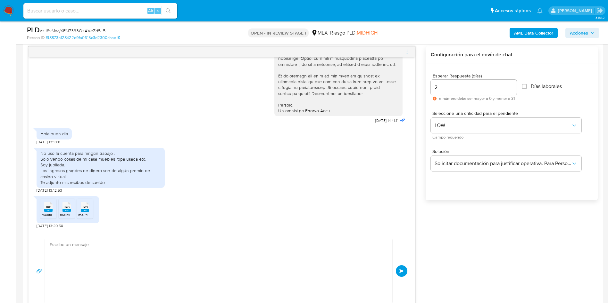
scroll to position [0, 0]
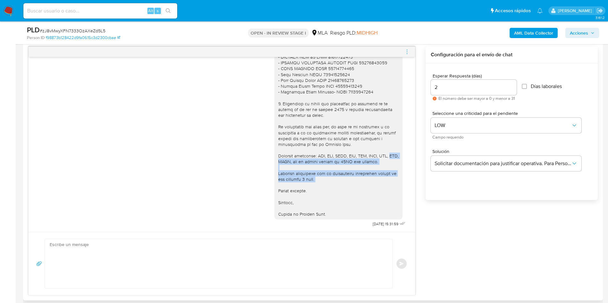
drag, startPoint x: 111, startPoint y: 186, endPoint x: 43, endPoint y: 159, distance: 73.8
click at [43, 159] on div "17/09/2025 14:41:11 Hola buen dia 18/09/2025 13:10:11 No uso la cuenta para nin…" at bounding box center [222, 144] width 386 height 175
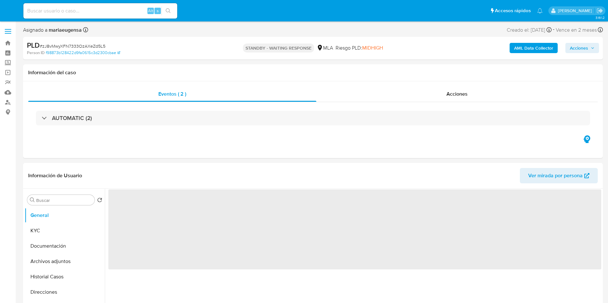
select select "10"
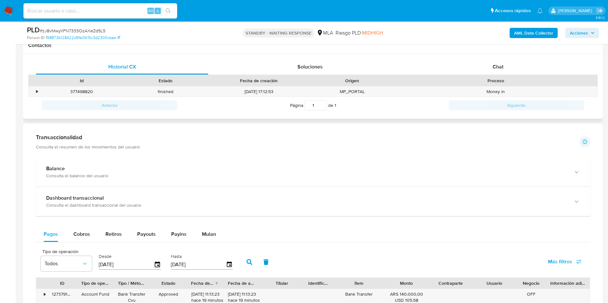
scroll to position [240, 0]
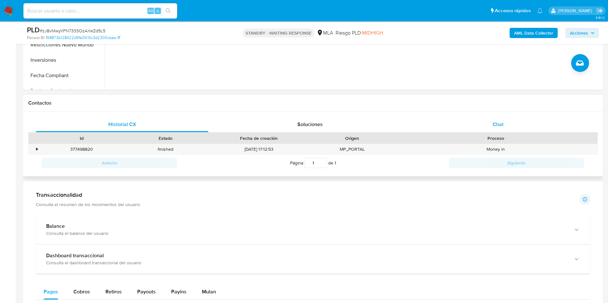
click at [489, 122] on div "Chat" at bounding box center [498, 124] width 172 height 15
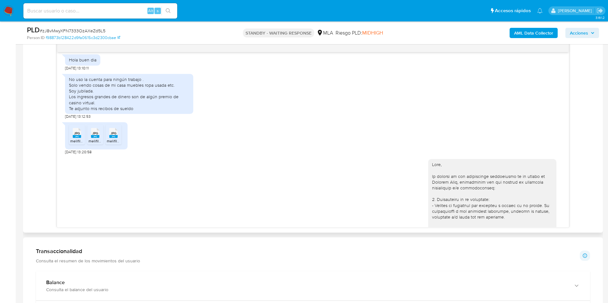
scroll to position [304, 0]
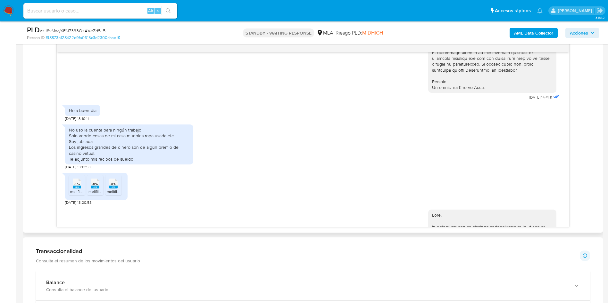
click at [82, 157] on div "No uso la cuenta para ningún trabajo . Solo vendo cosas de mi casa muebles ropa…" at bounding box center [129, 144] width 120 height 35
drag, startPoint x: 122, startPoint y: 162, endPoint x: 78, endPoint y: 154, distance: 45.2
click at [78, 154] on div "No uso la cuenta para ningún trabajo . Solo vendo cosas de mi casa muebles ropa…" at bounding box center [129, 144] width 120 height 35
click at [99, 162] on div "No uso la cuenta para ningún trabajo . Solo vendo cosas de mi casa muebles ropa…" at bounding box center [129, 144] width 120 height 35
drag, startPoint x: 99, startPoint y: 165, endPoint x: 66, endPoint y: 139, distance: 42.9
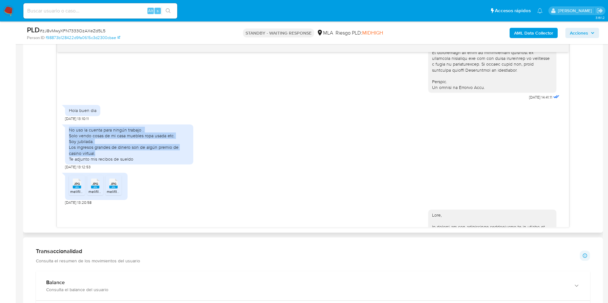
click at [66, 139] on div "No uso la cuenta para ningún trabajo . Solo vendo cosas de mi casa muebles ropa…" at bounding box center [129, 145] width 128 height 40
copy div "No uso la cuenta para ningún trabajo . Solo vendo cosas de mi casa muebles ropa…"
click at [82, 189] on div "JPG JPG" at bounding box center [76, 183] width 13 height 12
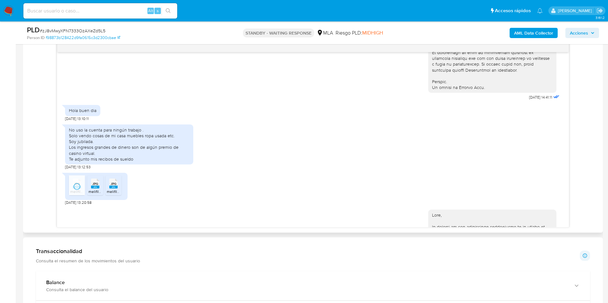
click at [98, 186] on span "JPG" at bounding box center [95, 184] width 6 height 4
click at [117, 189] on icon at bounding box center [113, 184] width 8 height 10
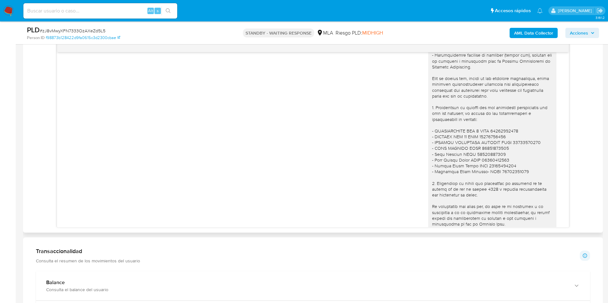
scroll to position [688, 0]
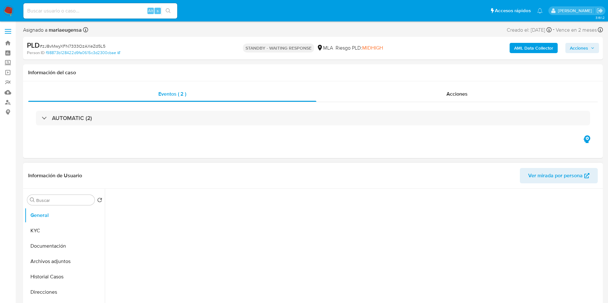
select select "10"
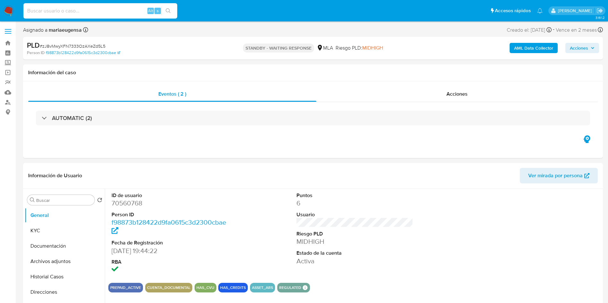
click at [42, 11] on input at bounding box center [100, 11] width 154 height 8
paste input "TUVx5KMgnz4FUeiZhjVYuj0I"
type input "TUVx5KMgnz4FUeiZhjVYuj0I"
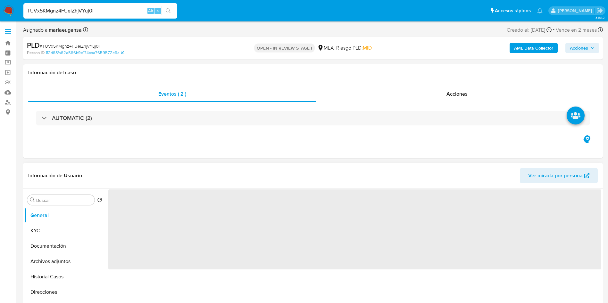
select select "10"
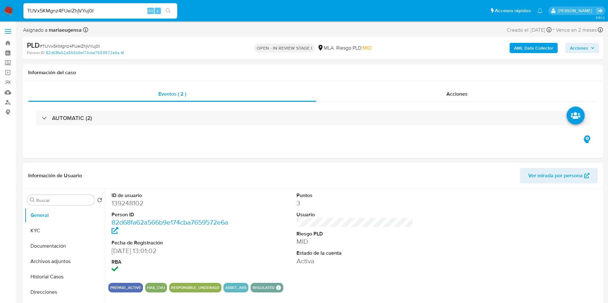
click at [71, 41] on div "PLD # TUVx5KMgnz4FUeiZhjVYuj0I" at bounding box center [121, 46] width 188 height 10
click at [73, 45] on span "# TUVx5KMgnz4FUeiZhjVYuj0I" at bounding box center [70, 46] width 60 height 6
copy span "TUVx5KMgnz4FUeiZhjVYuj0I"
click at [84, 45] on span "# TUVx5KMgnz4FUeiZhjVYuj0I" at bounding box center [70, 46] width 60 height 6
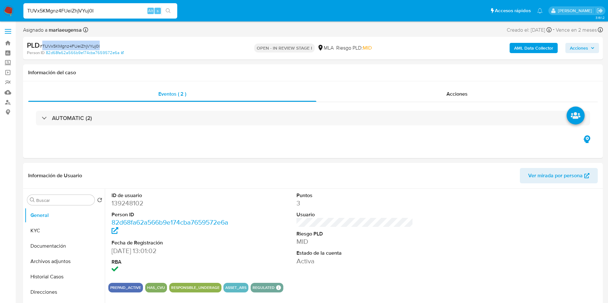
click at [84, 45] on span "# TUVx5KMgnz4FUeiZhjVYuj0I" at bounding box center [70, 46] width 60 height 6
copy span "TUVx5KMgnz4FUeiZhjVYuj0I"
click at [126, 207] on dd "139248102" at bounding box center [169, 203] width 117 height 9
copy dd "139248102"
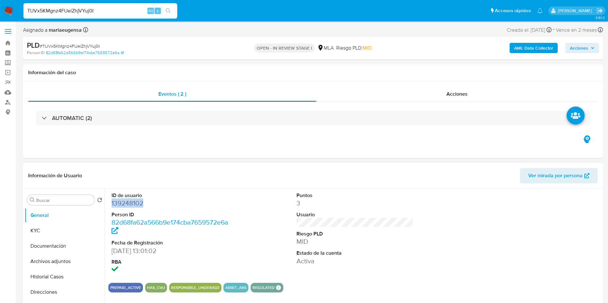
click at [134, 201] on dd "139248102" at bounding box center [169, 203] width 117 height 9
copy dd "139248102"
click at [77, 228] on button "KYC" at bounding box center [62, 230] width 75 height 15
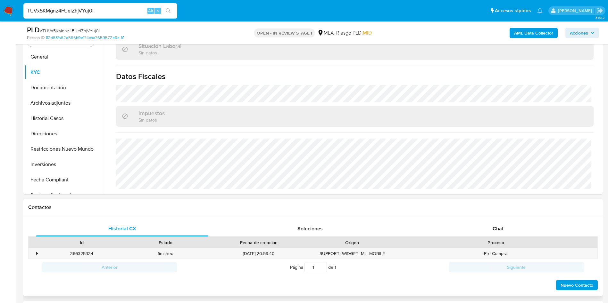
scroll to position [144, 0]
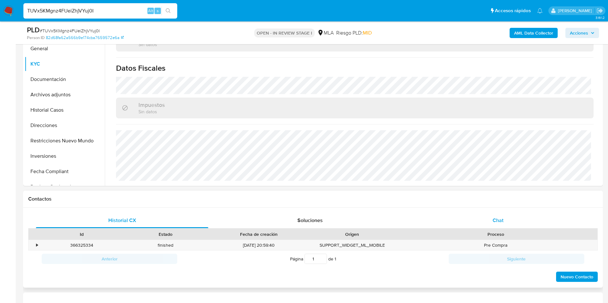
click at [505, 218] on div "Chat" at bounding box center [498, 220] width 172 height 15
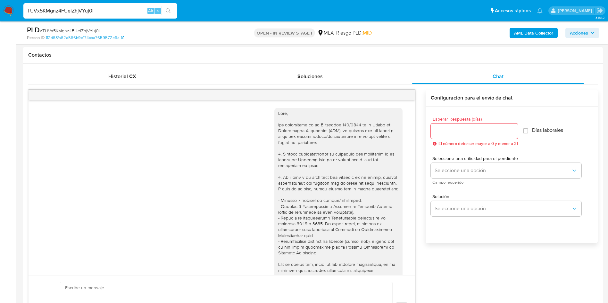
scroll to position [329, 0]
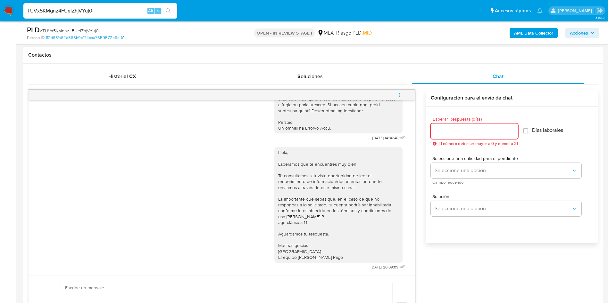
click at [469, 132] on input "Esperar Respuesta (días)" at bounding box center [474, 131] width 87 height 8
type input "2"
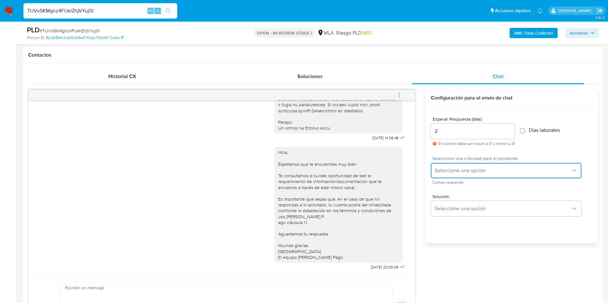
click at [447, 175] on button "Seleccione una opción" at bounding box center [506, 170] width 151 height 15
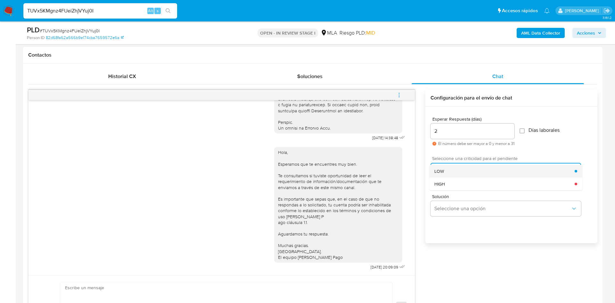
drag, startPoint x: 447, startPoint y: 185, endPoint x: 447, endPoint y: 172, distance: 13.5
click at [447, 172] on ul "LOW HIGH" at bounding box center [505, 178] width 153 height 26
click at [447, 172] on div "LOW" at bounding box center [504, 171] width 140 height 13
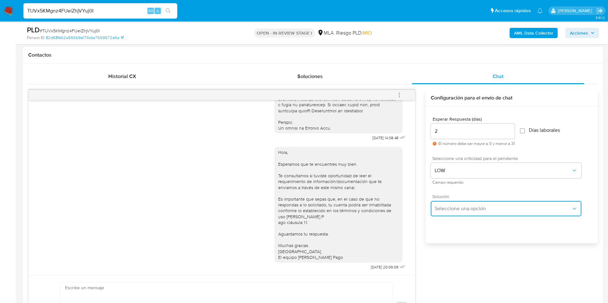
click at [458, 210] on span "Seleccione una opción" at bounding box center [502, 209] width 136 height 6
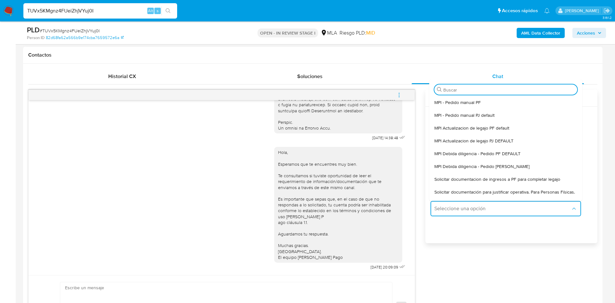
drag, startPoint x: 451, startPoint y: 195, endPoint x: 391, endPoint y: 227, distance: 67.8
click at [451, 195] on span "Solicitar documentación para justificar operativa. Para Personas Físicas." at bounding box center [504, 192] width 141 height 6
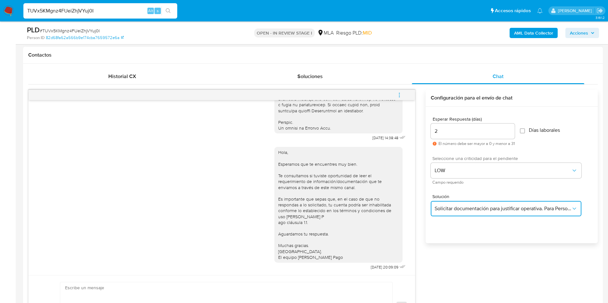
type textarea "Hola,En función de las operaciones registradas en tu cuenta de Mercado Pago, ne…"
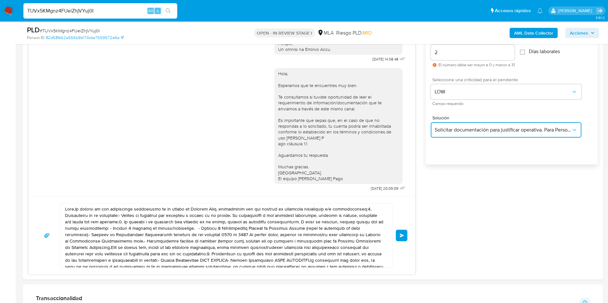
scroll to position [432, 0]
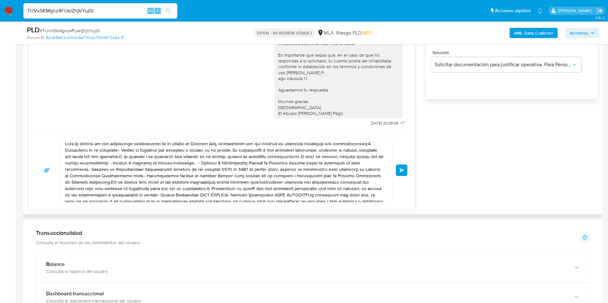
click at [152, 184] on textarea at bounding box center [224, 170] width 319 height 64
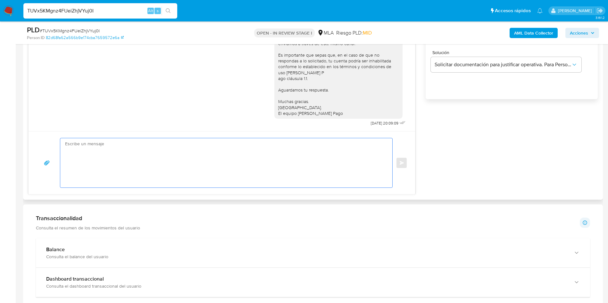
click at [123, 142] on textarea at bounding box center [224, 162] width 319 height 49
paste textarea "Hola, En función de las operaciones registradas en tu cuenta de Mercado Pago, n…"
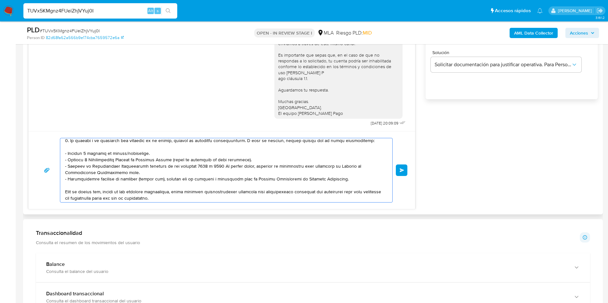
scroll to position [96, 0]
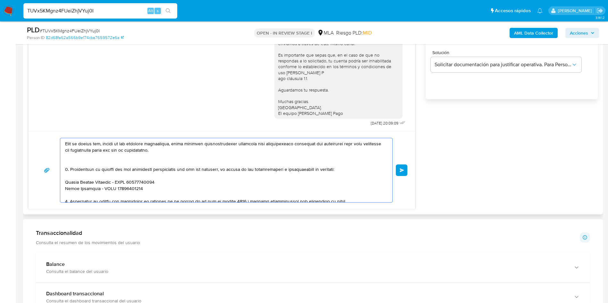
click at [106, 161] on textarea at bounding box center [224, 170] width 319 height 64
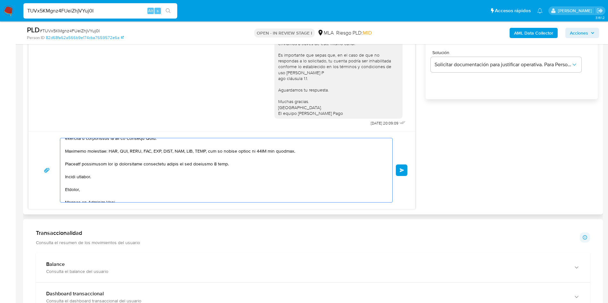
scroll to position [184, 0]
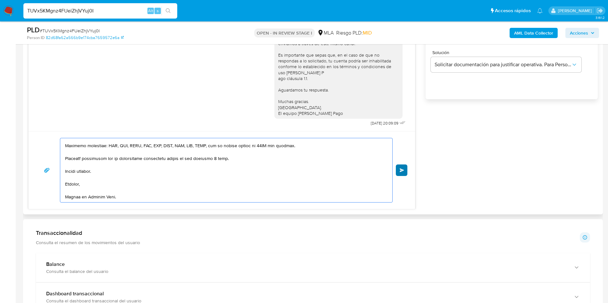
type textarea "Hola, En función de las operaciones registradas en tu cuenta de Mercado Pago, n…"
drag, startPoint x: 400, startPoint y: 171, endPoint x: 400, endPoint y: 167, distance: 3.6
click at [400, 169] on span "Enviar" at bounding box center [401, 171] width 4 height 4
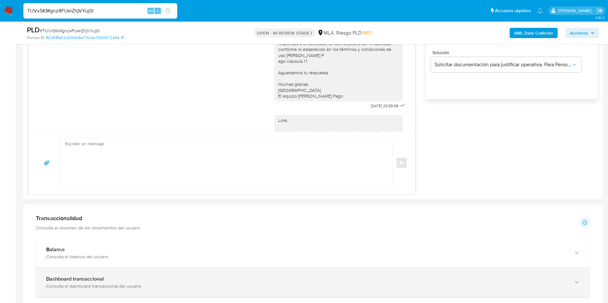
scroll to position [685, 0]
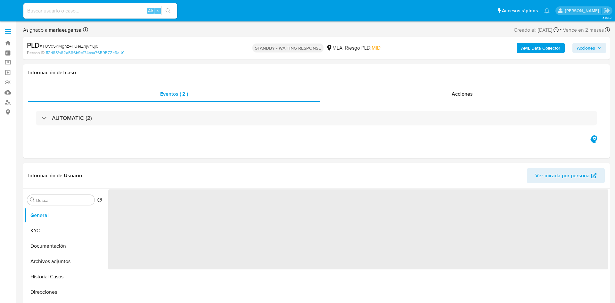
select select "10"
